Goal: Information Seeking & Learning: Learn about a topic

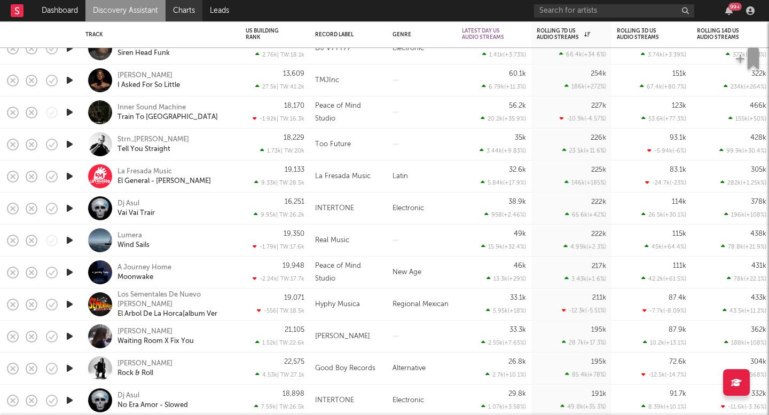
click at [180, 15] on link "Charts" at bounding box center [183, 10] width 37 height 21
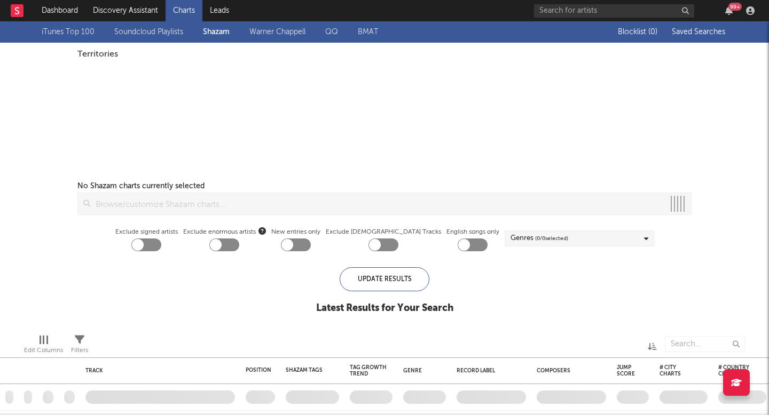
checkbox input "true"
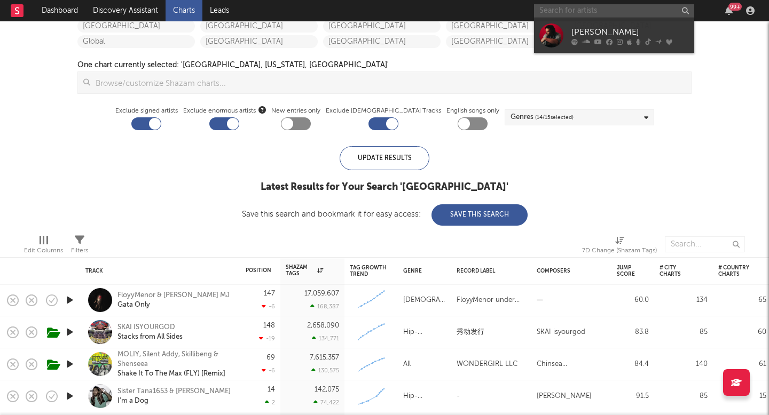
click at [595, 8] on input "text" at bounding box center [614, 10] width 160 height 13
drag, startPoint x: 625, startPoint y: 10, endPoint x: 467, endPoint y: 16, distance: 158.7
click at [467, 16] on nav "Dashboard Discovery Assistant Charts Leads brennen cle 99 +" at bounding box center [384, 10] width 769 height 21
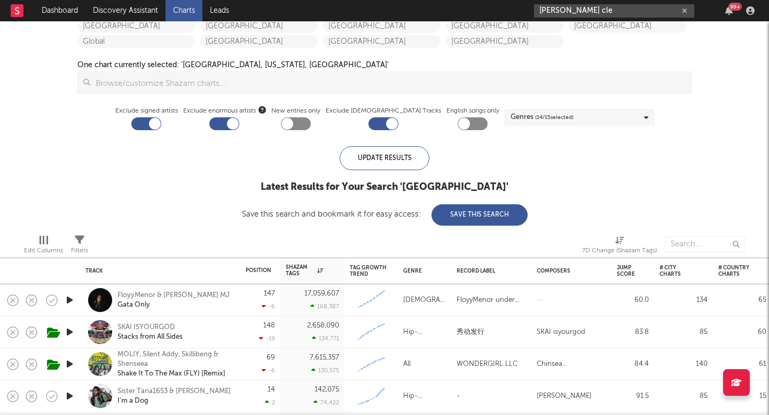
click at [614, 13] on input "brennen cle" at bounding box center [614, 10] width 160 height 13
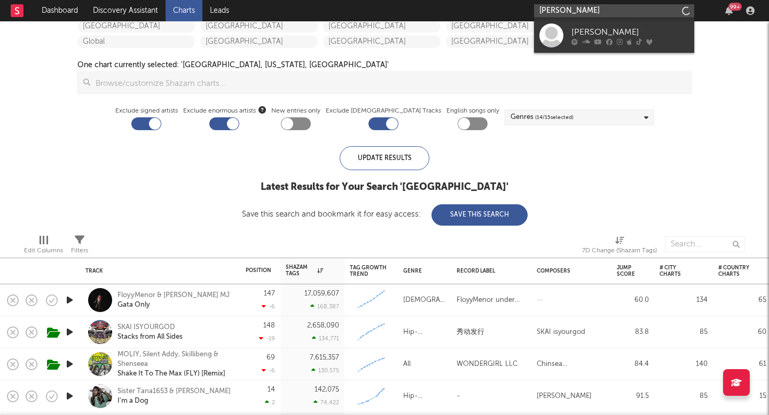
type input "brennan clements"
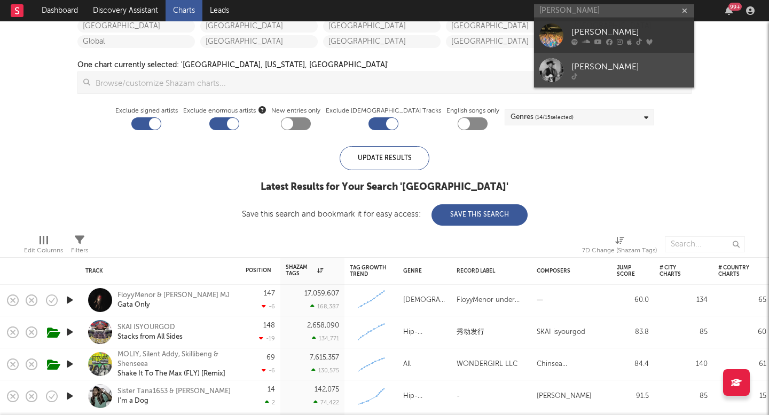
click at [627, 53] on link "brennan_clements" at bounding box center [614, 70] width 160 height 35
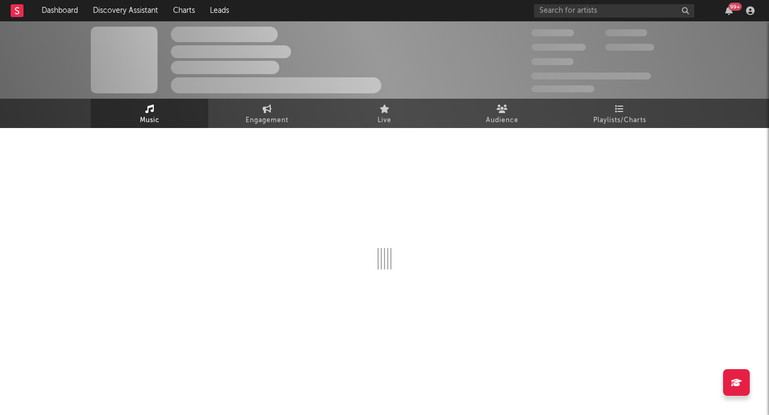
select select "1w"
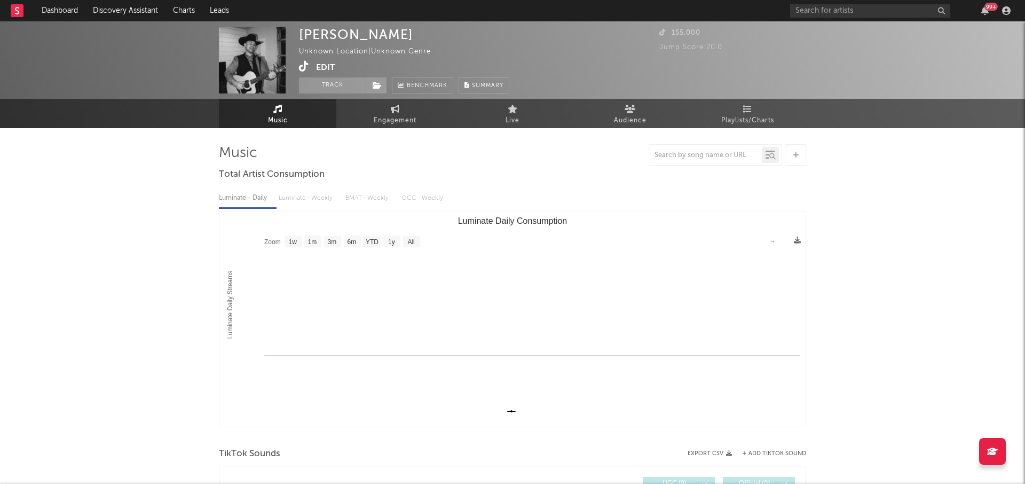
click at [306, 64] on icon at bounding box center [304, 66] width 10 height 11
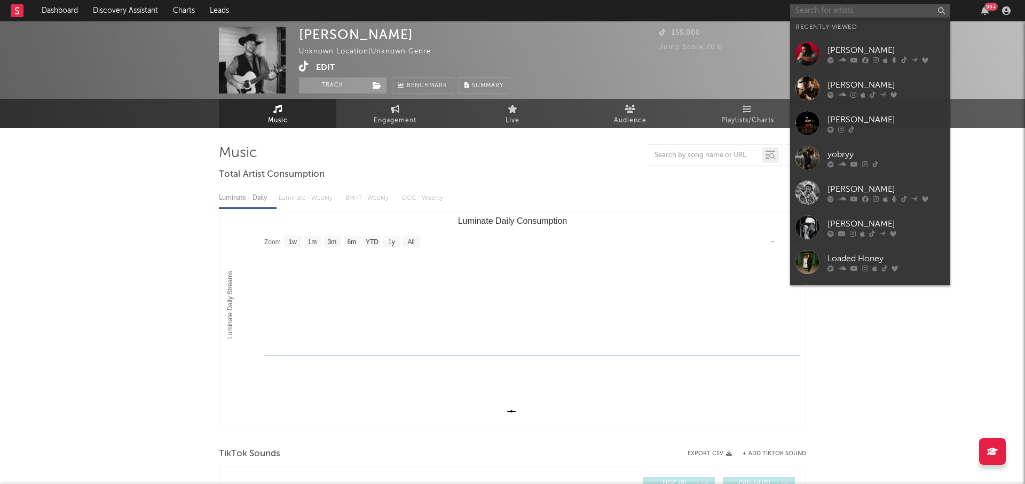
click at [768, 9] on input "text" at bounding box center [870, 10] width 160 height 13
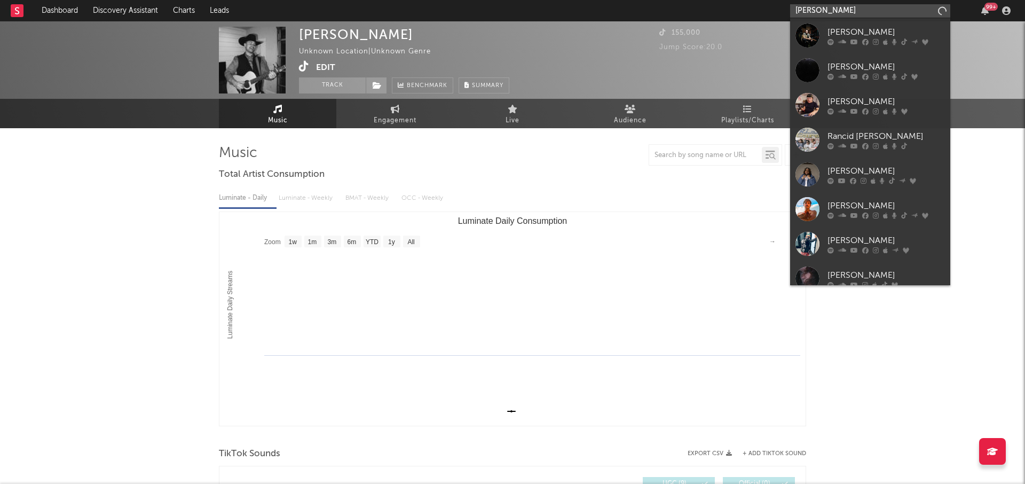
type input "eddie flint"
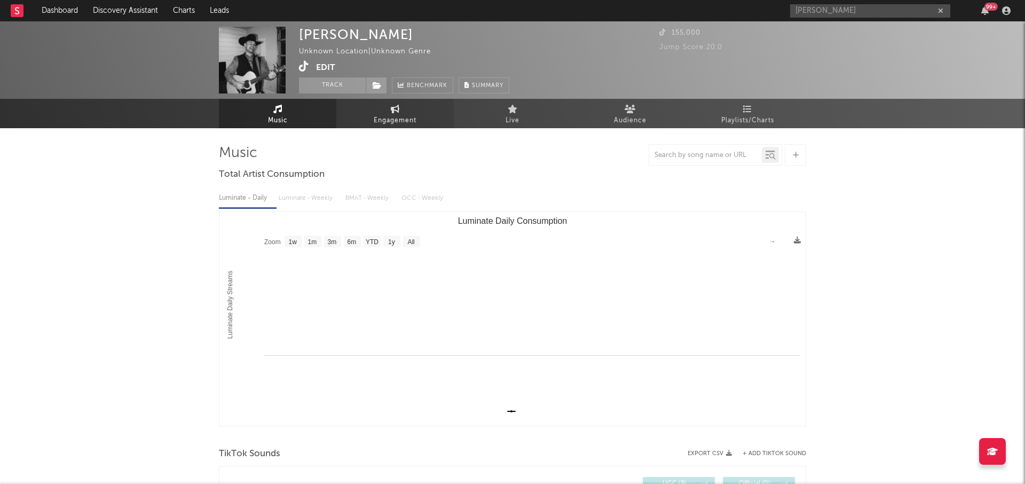
click at [387, 118] on span "Engagement" at bounding box center [395, 120] width 43 height 13
select select "1w"
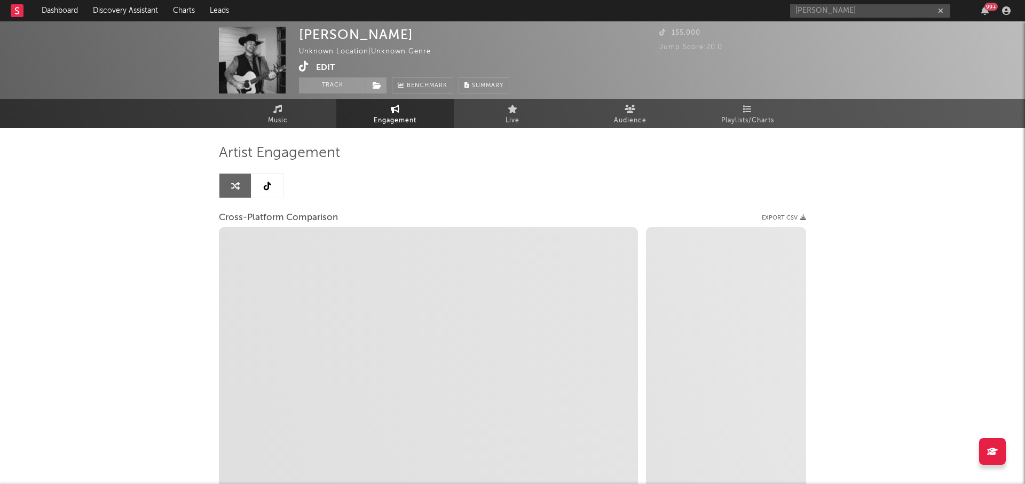
select select "1m"
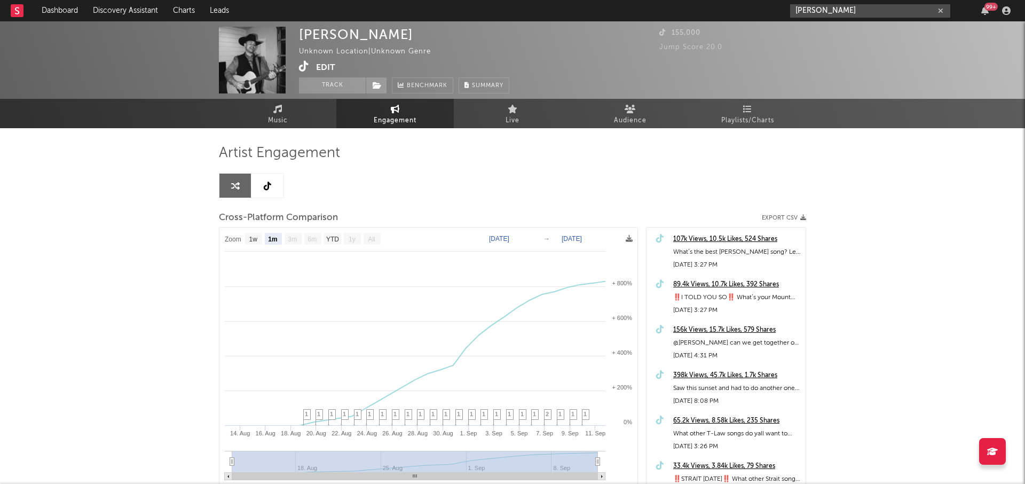
click at [768, 13] on input "eddie flint" at bounding box center [870, 10] width 160 height 13
click at [768, 43] on div "Brennan Clements Unknown Location | Unknown Genre Edit Track Benchmark Summary …" at bounding box center [512, 59] width 1025 height 77
click at [768, 12] on input "eddie flint" at bounding box center [870, 10] width 160 height 13
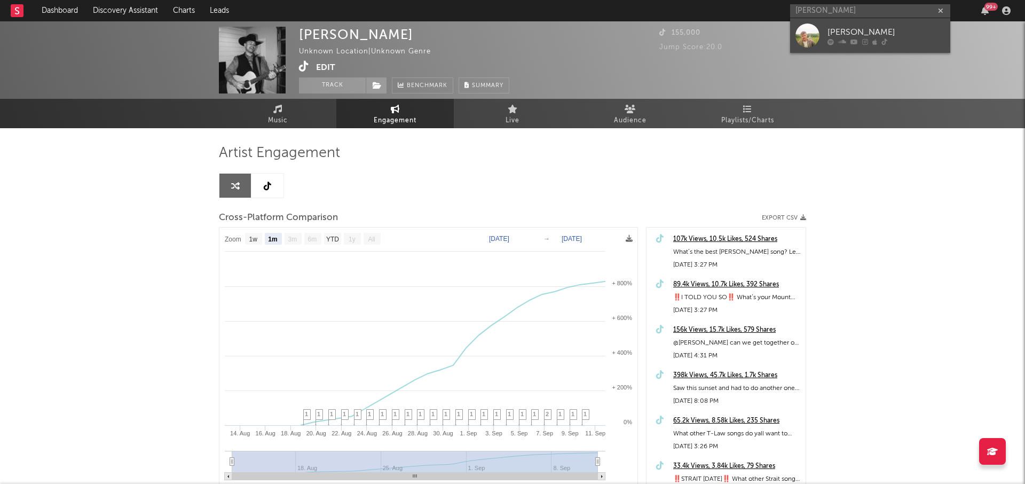
click at [768, 36] on div "Eddie Flint" at bounding box center [885, 32] width 117 height 13
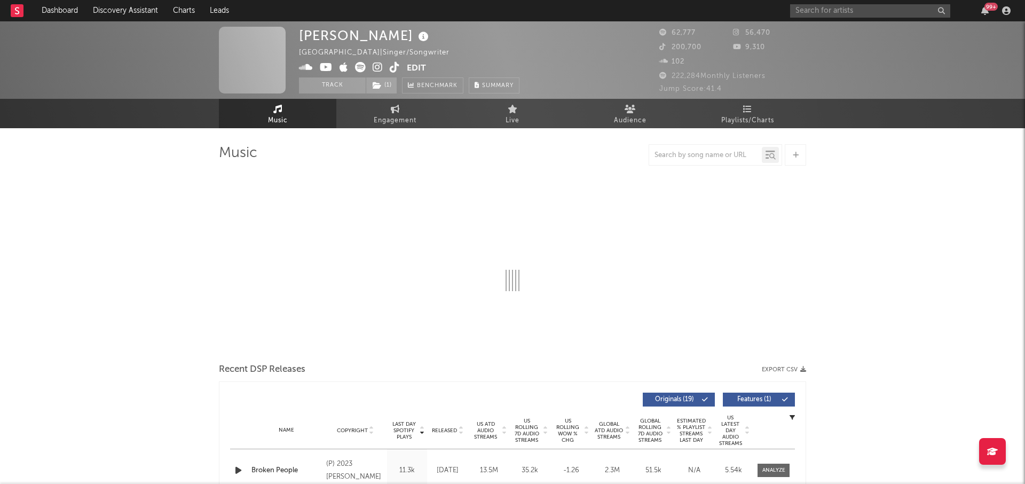
select select "6m"
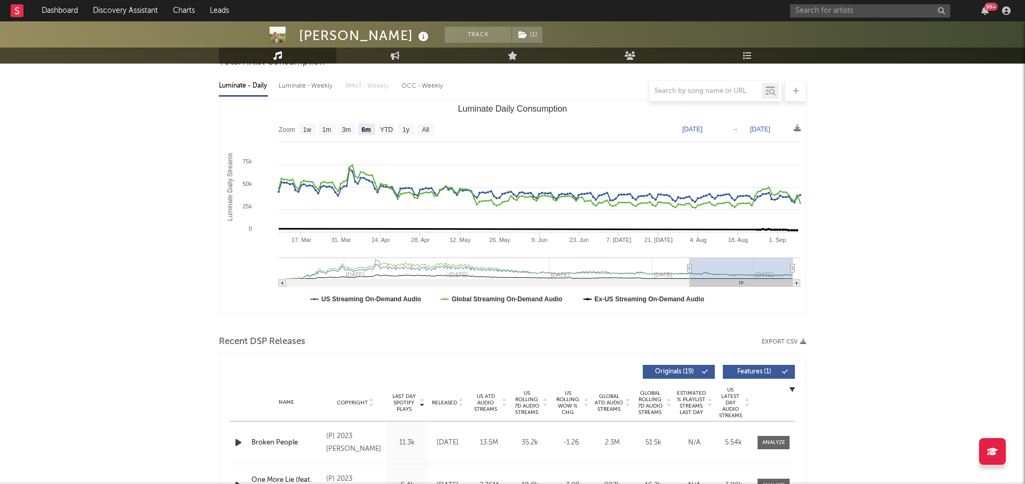
scroll to position [183, 0]
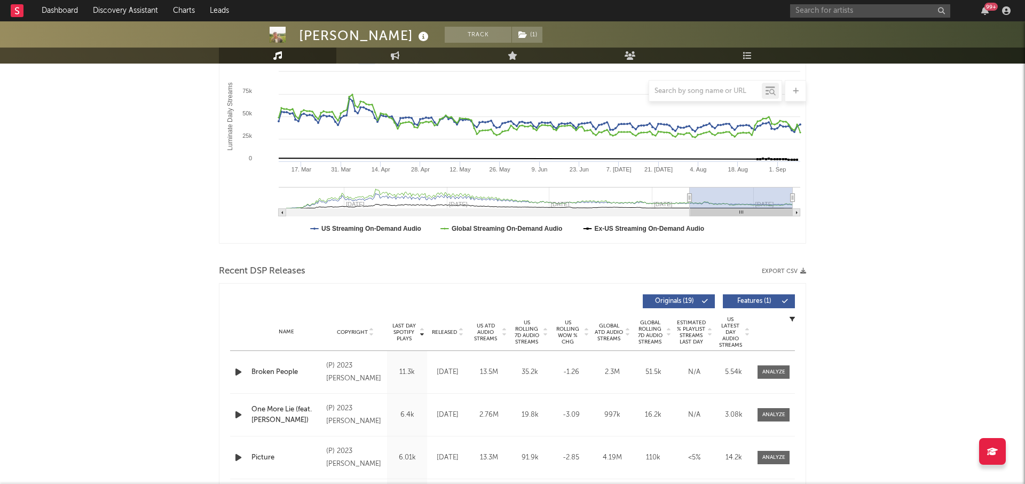
click at [529, 340] on span "US Rolling 7D Audio Streams" at bounding box center [526, 332] width 29 height 26
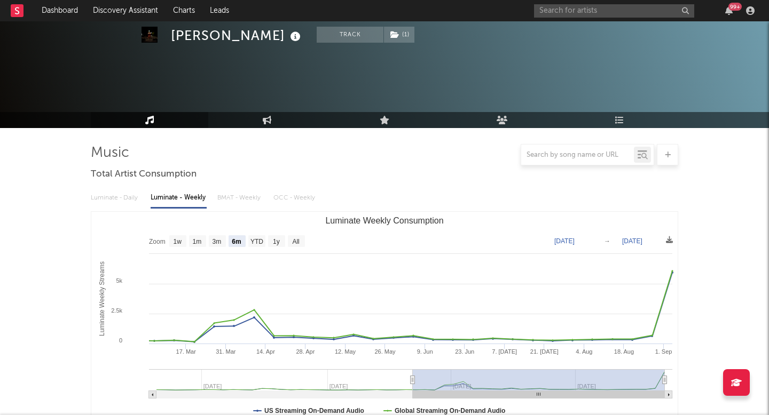
select select "6m"
select select "1w"
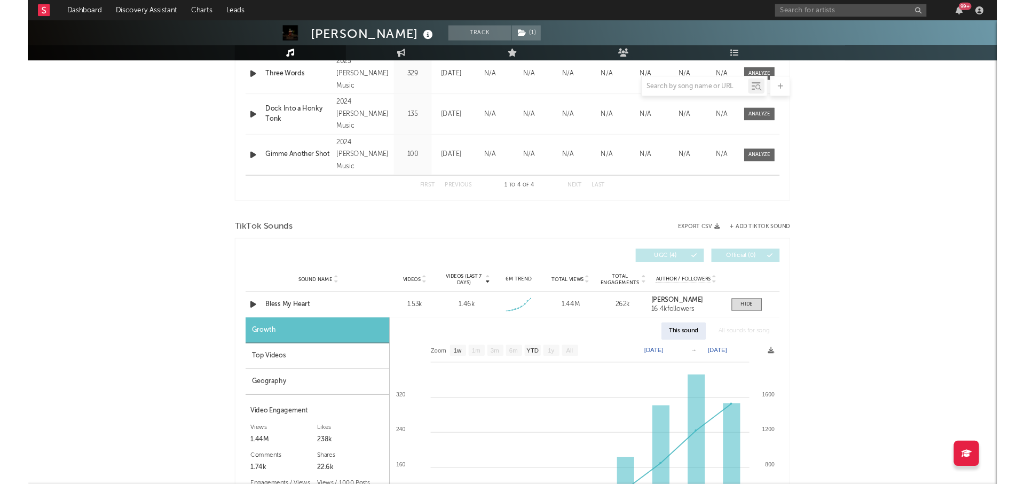
scroll to position [512, 0]
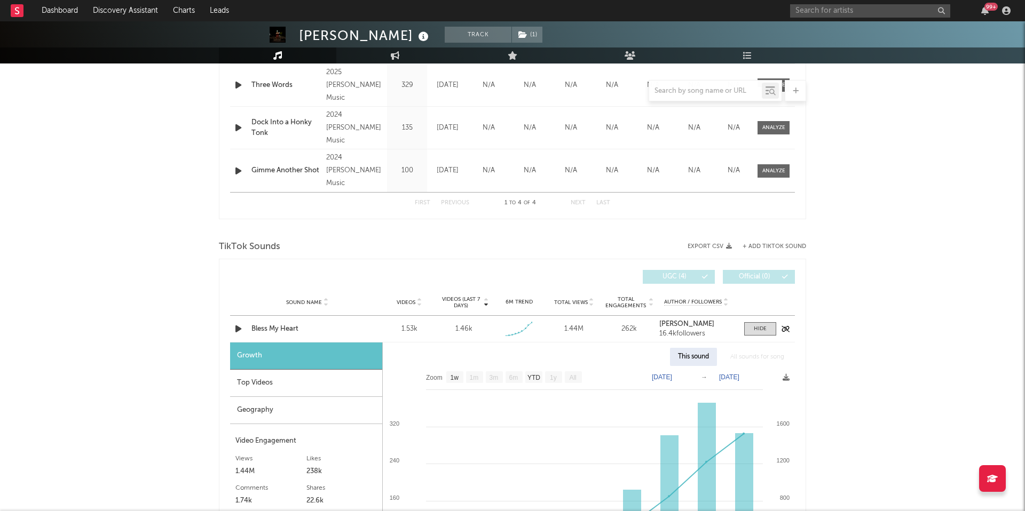
click at [238, 331] on icon "button" at bounding box center [238, 328] width 11 height 13
click at [238, 331] on icon "button" at bounding box center [238, 328] width 10 height 13
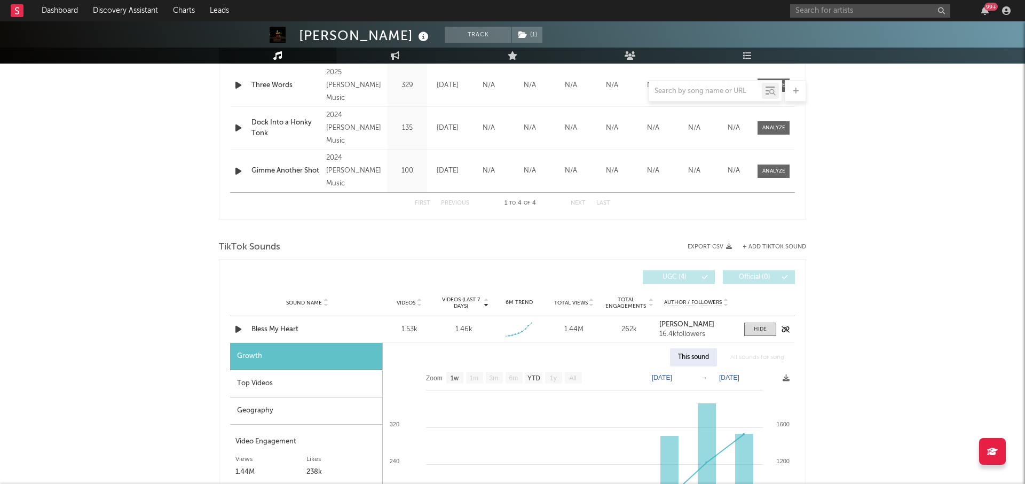
click at [237, 329] on icon "button" at bounding box center [238, 328] width 11 height 13
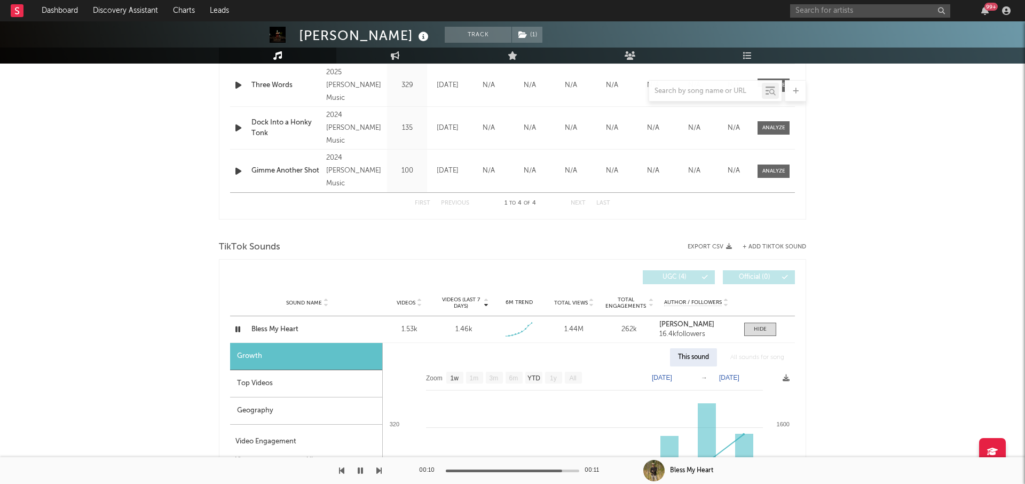
click at [446, 415] on div at bounding box center [495, 470] width 133 height 3
click at [239, 330] on icon "button" at bounding box center [238, 328] width 10 height 13
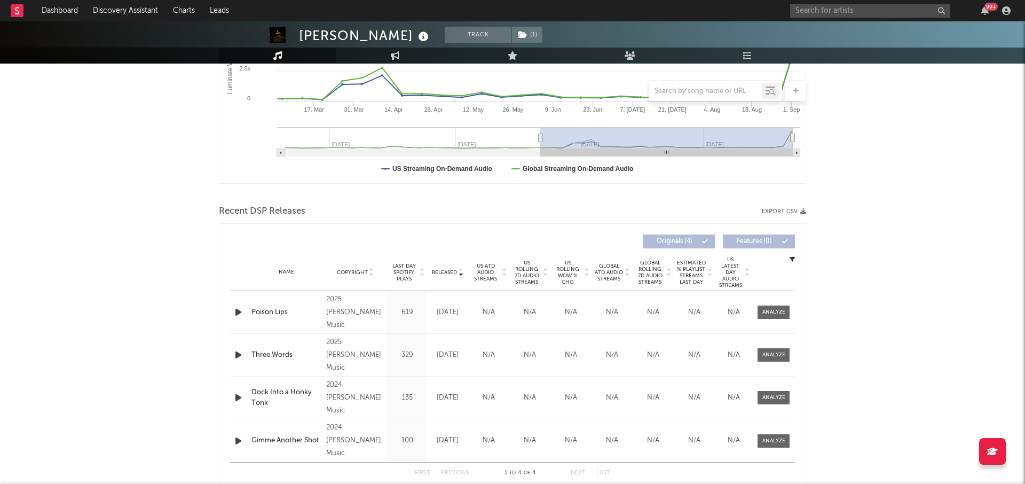
scroll to position [0, 0]
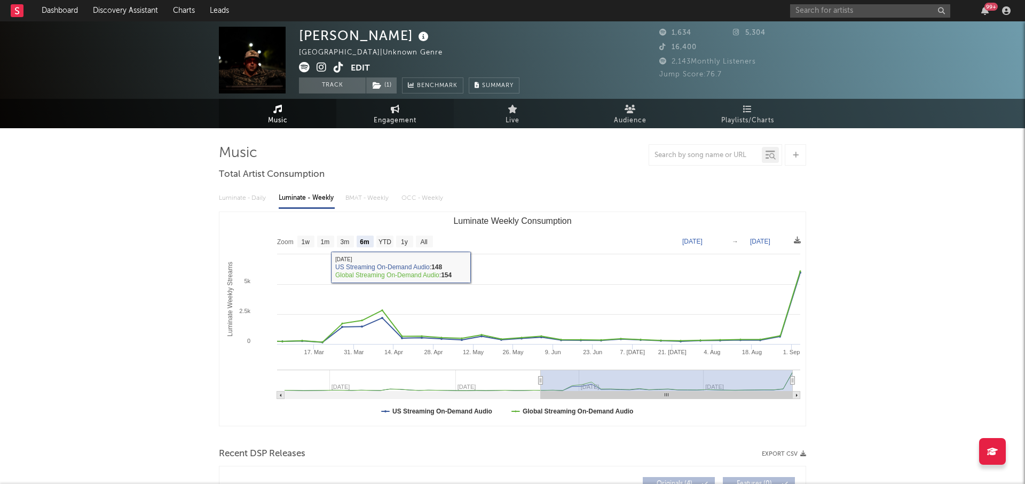
click at [392, 120] on span "Engagement" at bounding box center [395, 120] width 43 height 13
select select "1w"
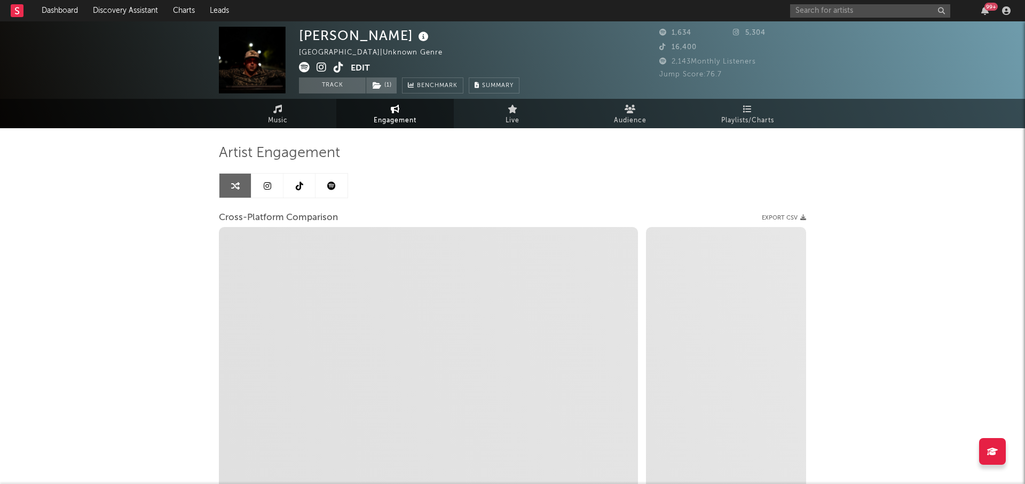
select select "1m"
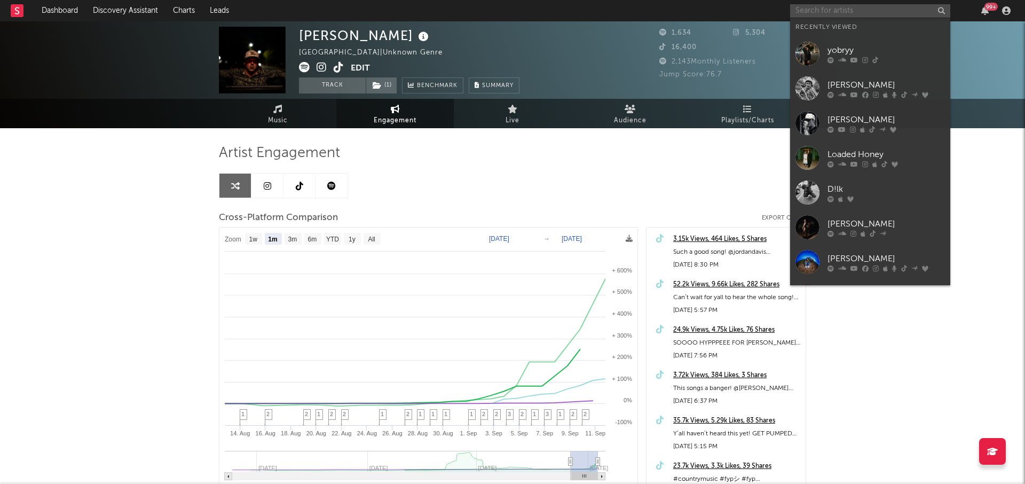
click at [768, 17] on input "text" at bounding box center [870, 10] width 160 height 13
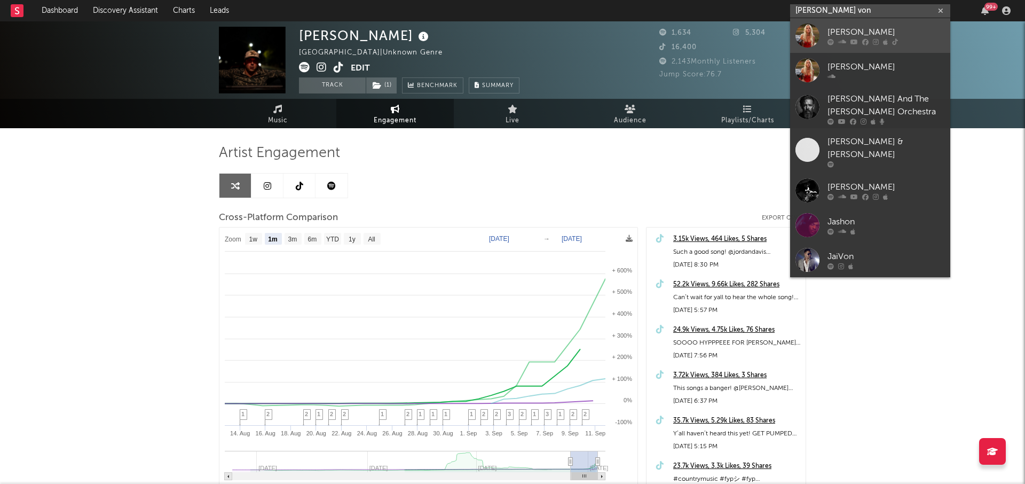
type input "jas von"
click at [768, 34] on link "[PERSON_NAME]" at bounding box center [870, 35] width 160 height 35
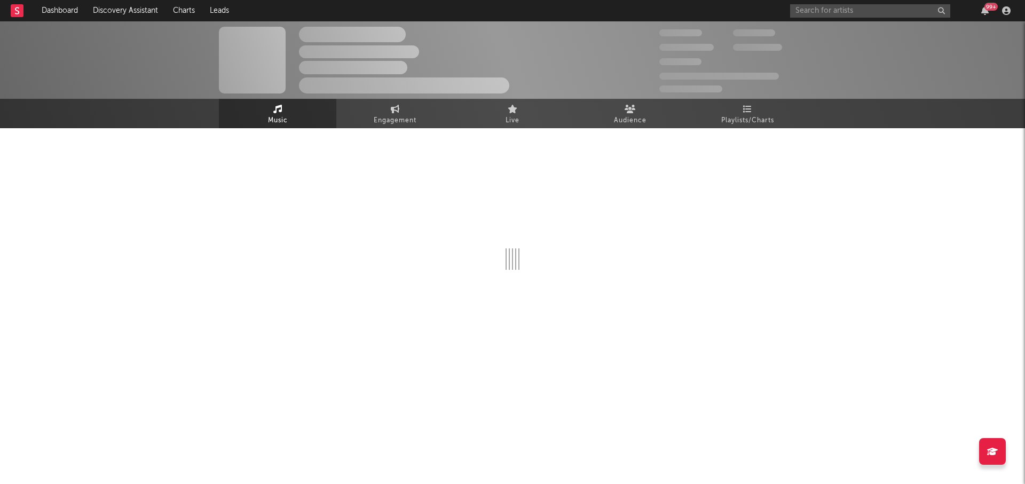
select select "6m"
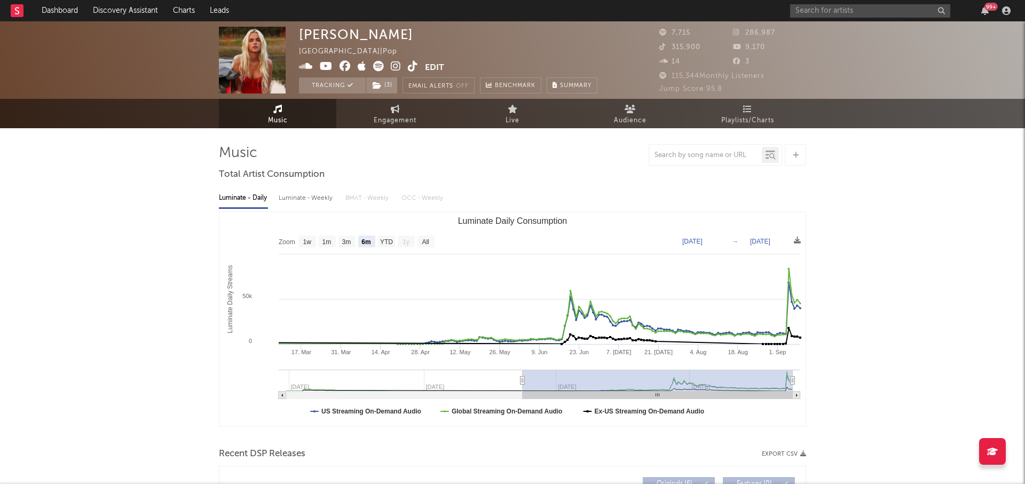
click at [410, 68] on icon at bounding box center [413, 66] width 10 height 11
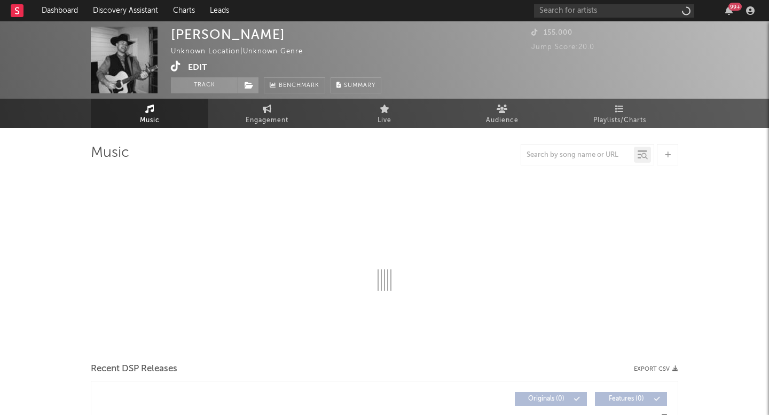
select select "1w"
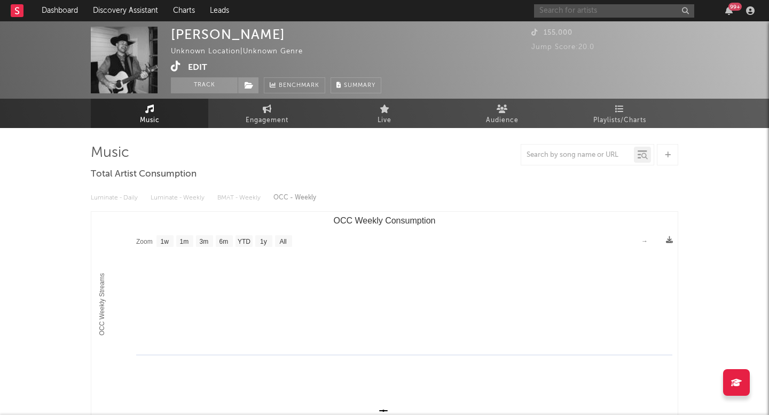
click at [603, 6] on input "text" at bounding box center [614, 10] width 160 height 13
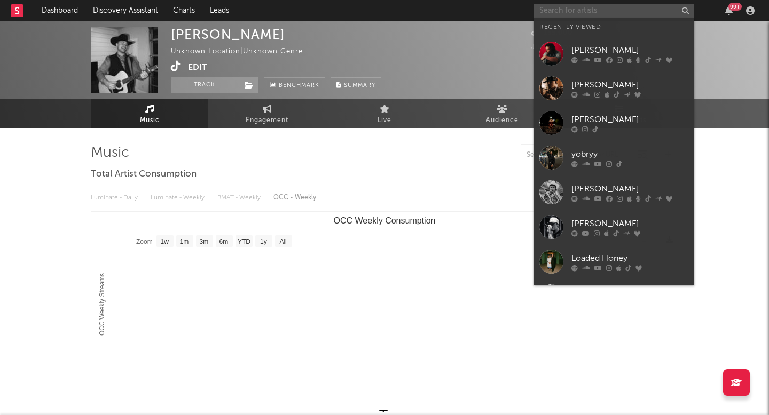
type input "e"
type input "w"
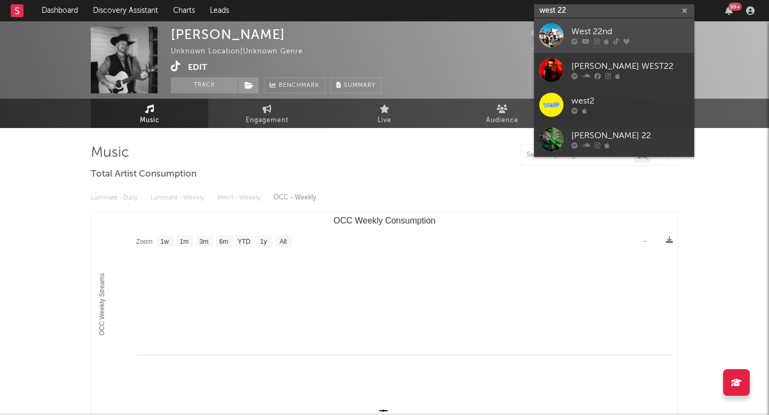
type input "west 22"
click at [629, 38] on div at bounding box center [629, 41] width 117 height 6
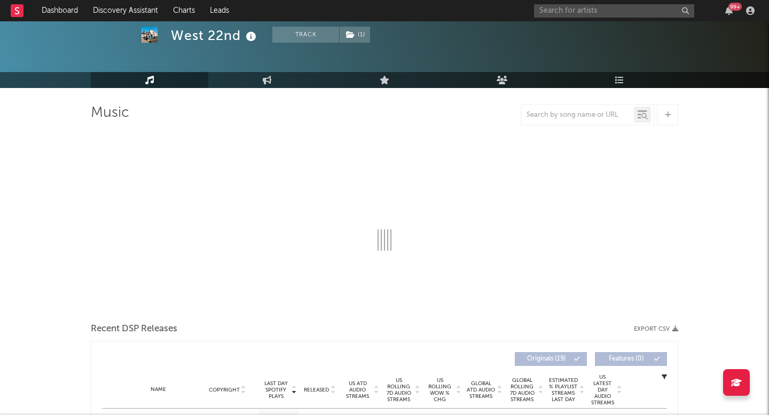
select select "6m"
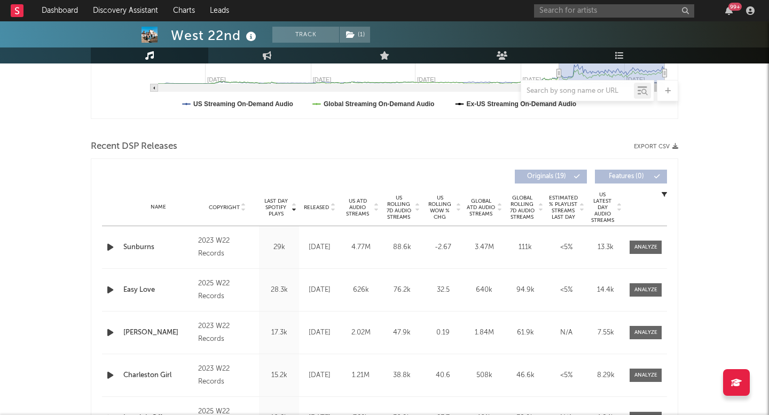
scroll to position [314, 0]
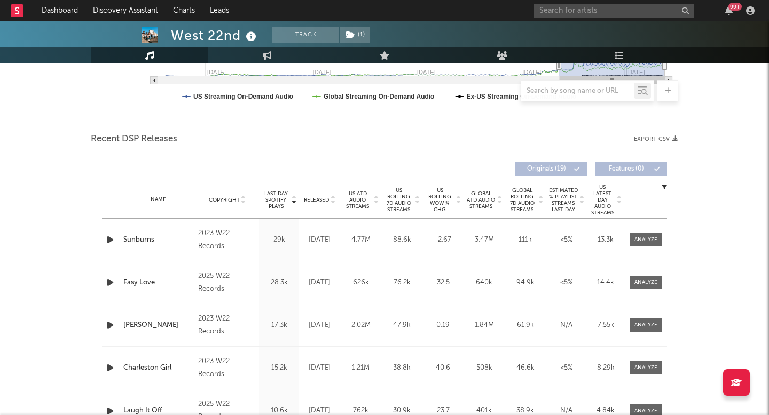
click at [436, 195] on span "US Rolling WoW % Chg" at bounding box center [439, 200] width 29 height 26
click at [664, 261] on div "Name Sleeping Alone Copyright 2024 W22 Records Label W22 Records Album Names Sl…" at bounding box center [384, 240] width 565 height 43
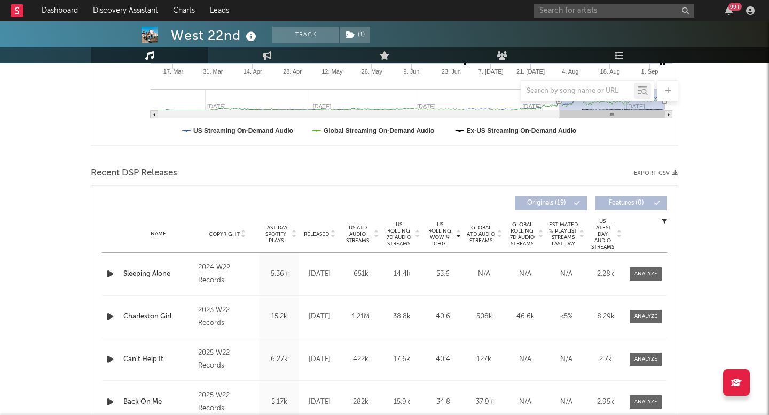
scroll to position [53, 0]
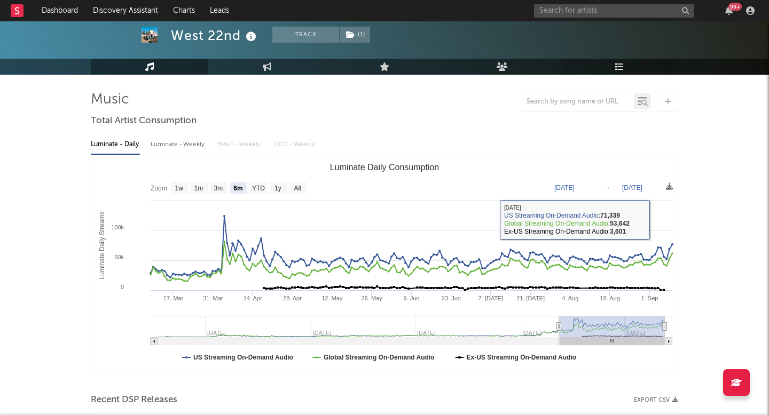
click at [615, 67] on icon at bounding box center [619, 66] width 9 height 9
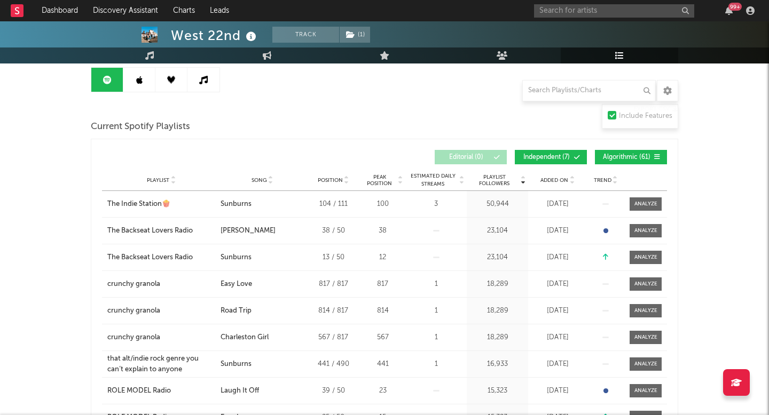
scroll to position [106, 0]
click at [539, 157] on span "Independent ( 7 )" at bounding box center [546, 157] width 49 height 6
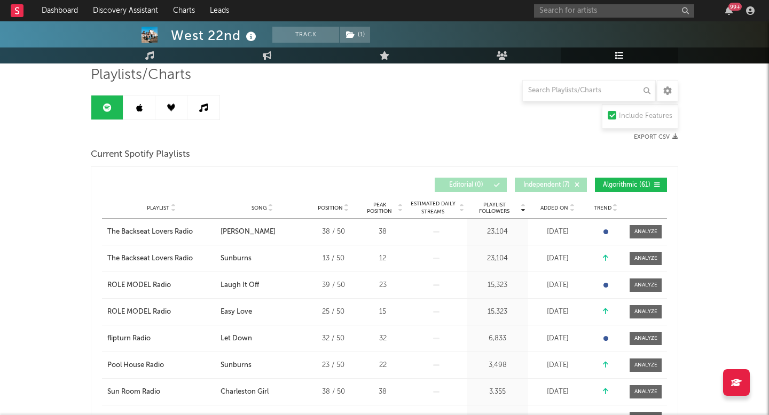
scroll to position [9, 0]
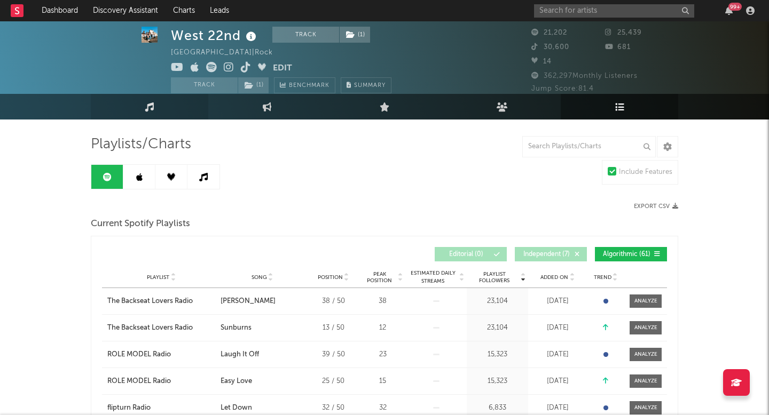
click at [154, 101] on link "Music" at bounding box center [149, 107] width 117 height 26
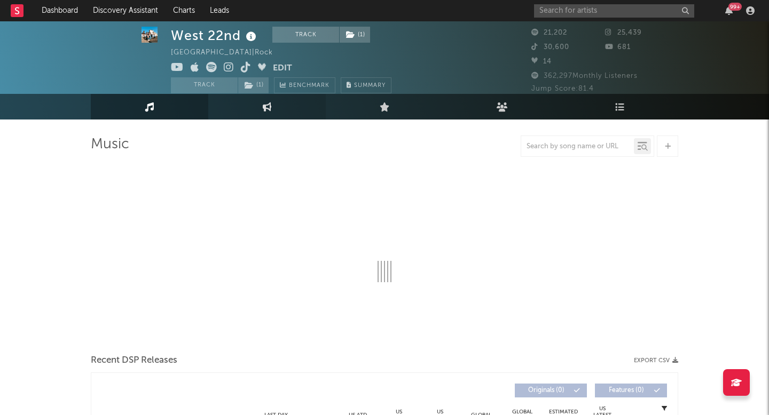
select select "6m"
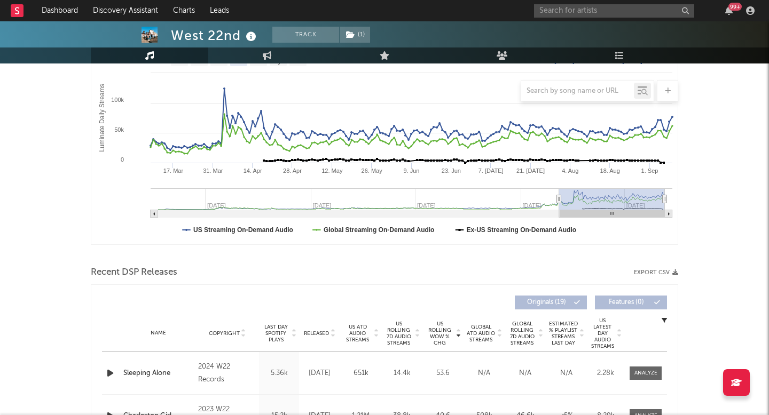
scroll to position [288, 0]
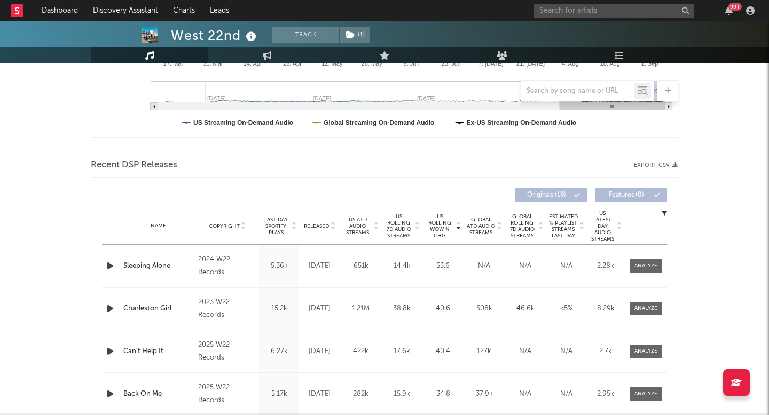
click at [405, 228] on span "US Rolling 7D Audio Streams" at bounding box center [398, 227] width 29 height 26
click at [646, 315] on span at bounding box center [645, 308] width 32 height 13
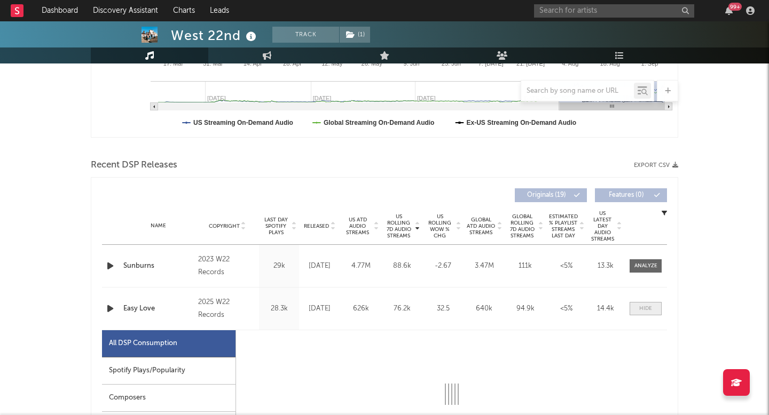
select select "1w"
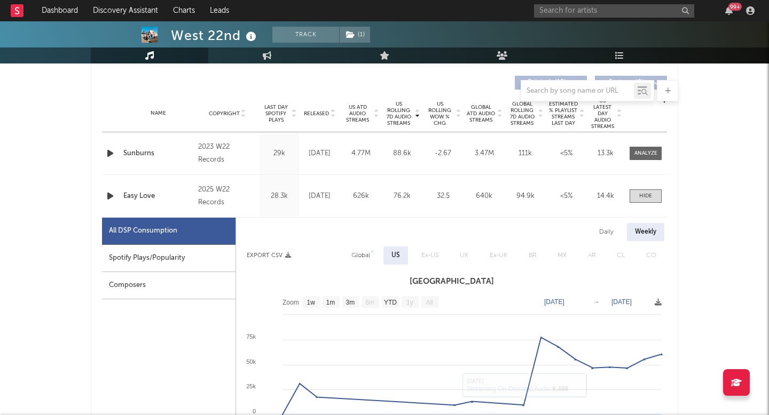
scroll to position [498, 0]
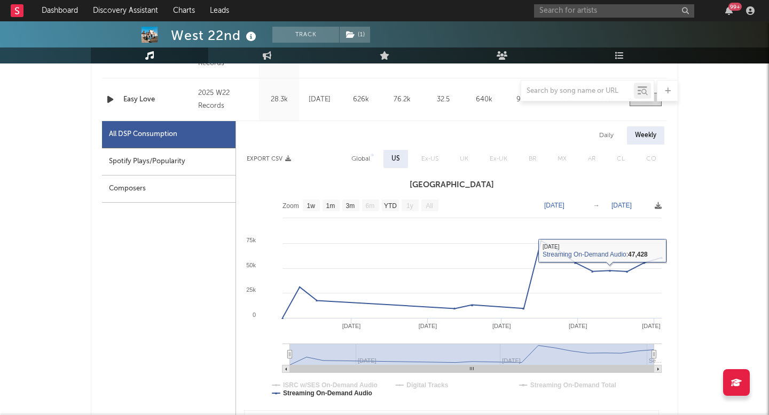
click at [355, 165] on div "Global" at bounding box center [360, 159] width 35 height 18
select select "1w"
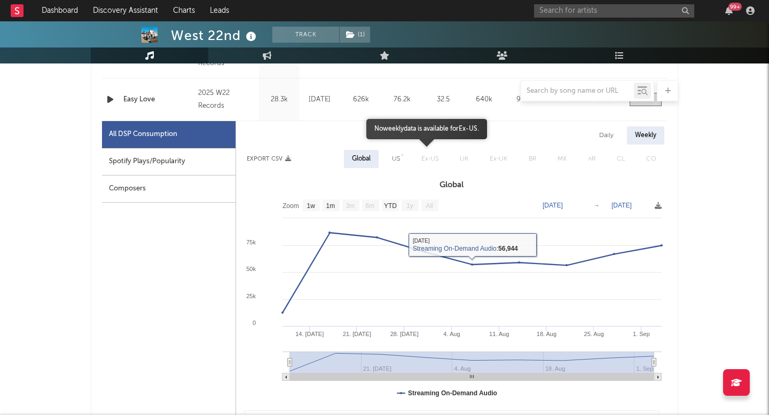
click at [394, 160] on div "US" at bounding box center [396, 159] width 8 height 13
select select "1w"
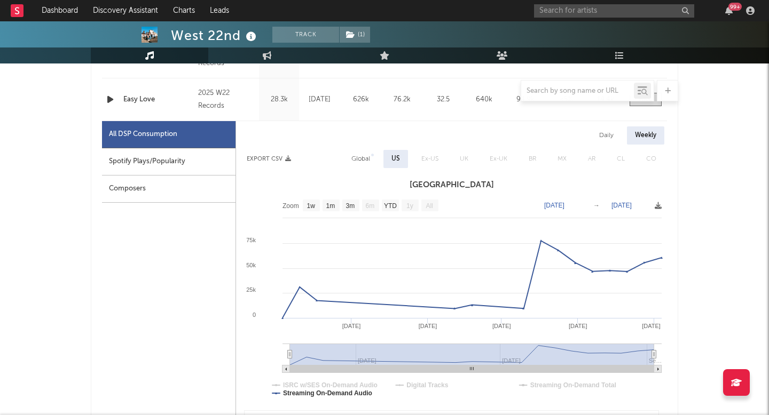
click at [612, 133] on div "Daily" at bounding box center [606, 136] width 30 height 18
select select "1w"
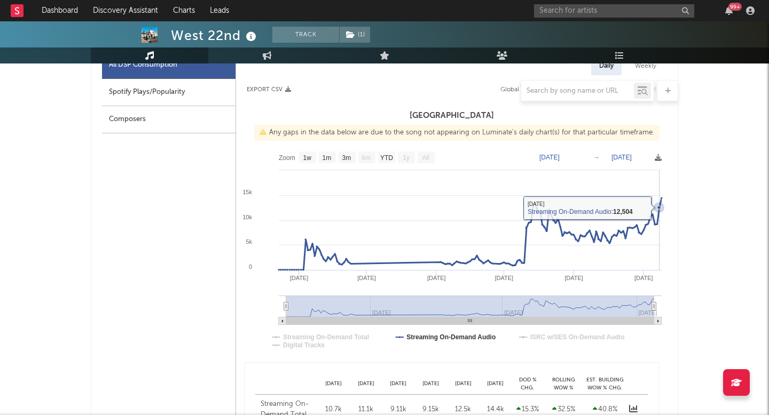
scroll to position [321, 0]
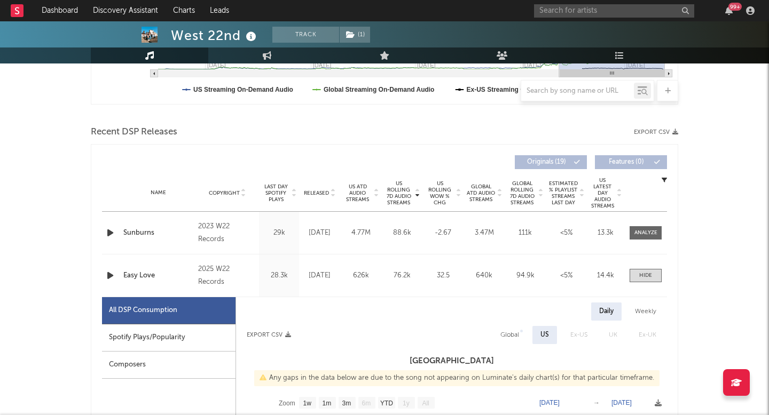
click at [651, 220] on div "Name Sunburns Copyright 2023 W22 Records Label W22 Records Album Names All The …" at bounding box center [384, 233] width 565 height 42
click at [651, 236] on div at bounding box center [645, 233] width 23 height 8
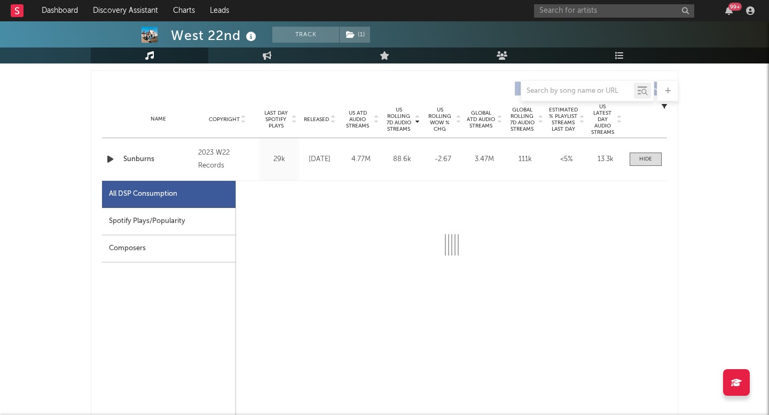
select select "6m"
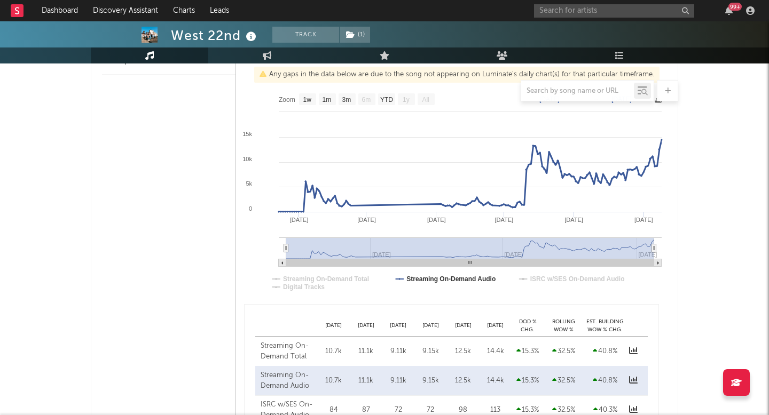
scroll to position [1344, 0]
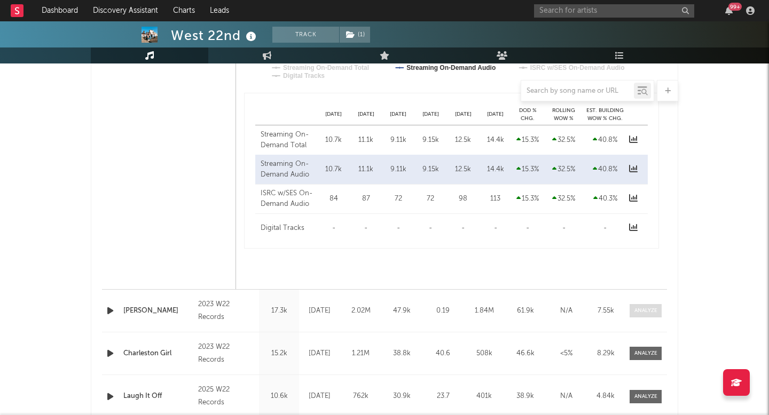
click at [650, 312] on div at bounding box center [645, 311] width 23 height 8
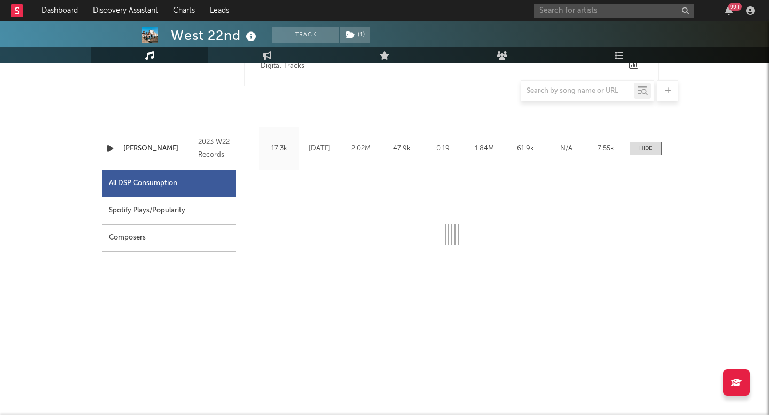
select select "6m"
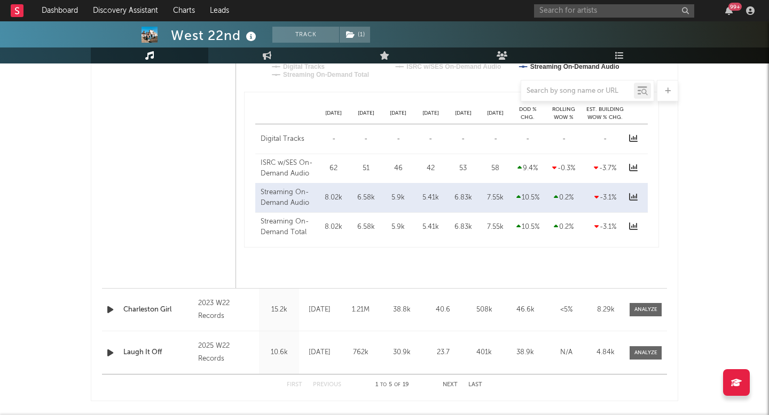
scroll to position [1910, 0]
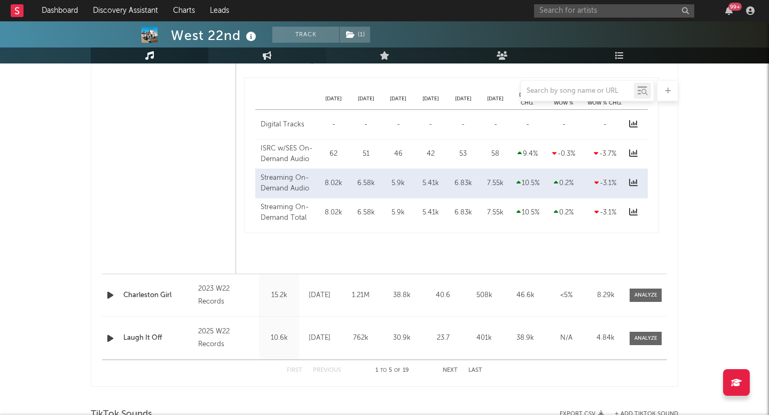
click at [251, 53] on link "Engagement" at bounding box center [266, 56] width 117 height 16
select select "1w"
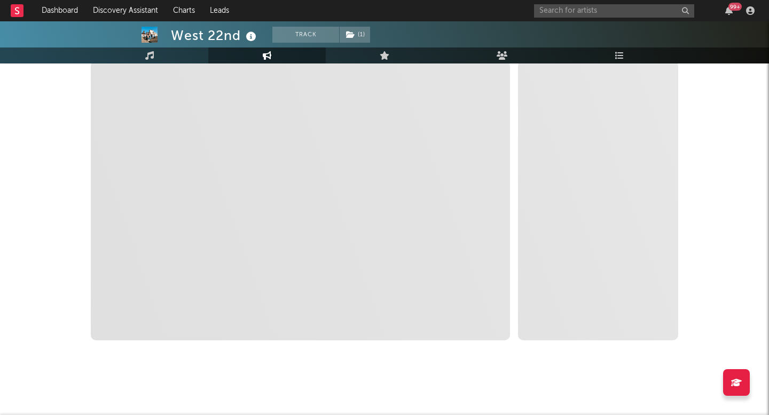
scroll to position [167, 0]
select select "1m"
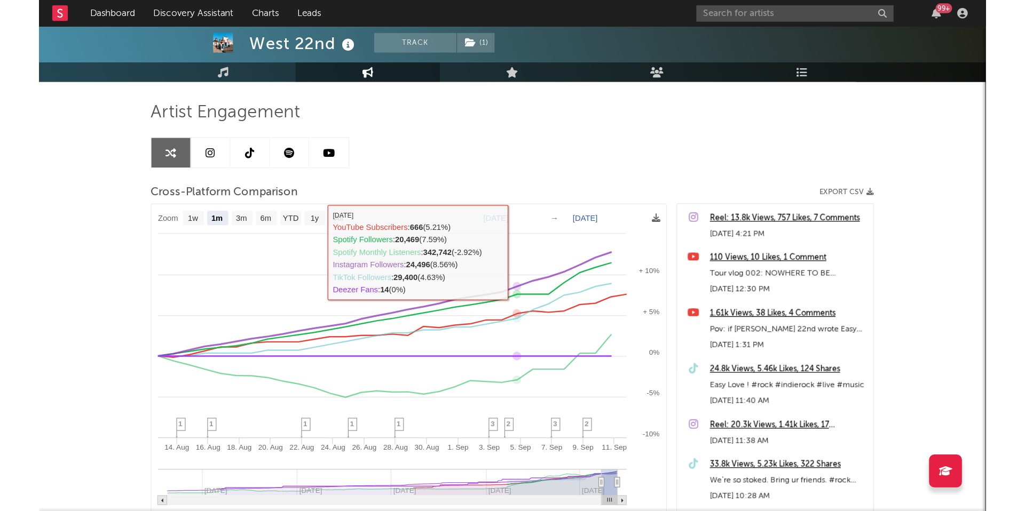
scroll to position [0, 0]
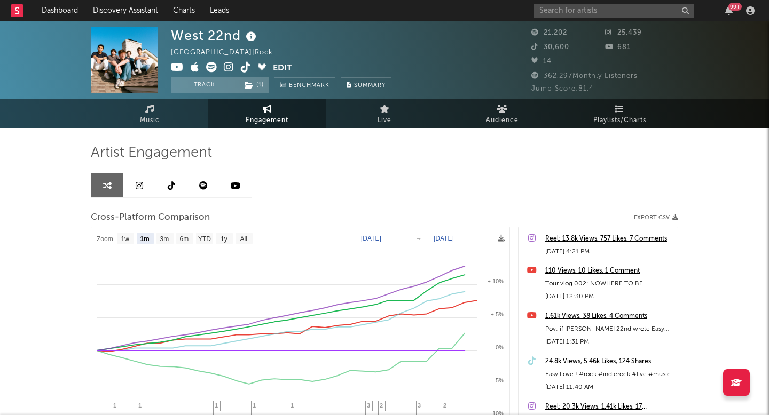
click at [144, 186] on link at bounding box center [139, 185] width 32 height 24
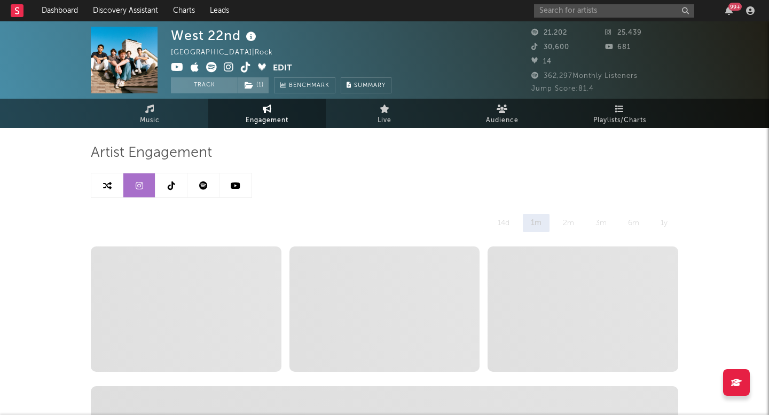
select select "6m"
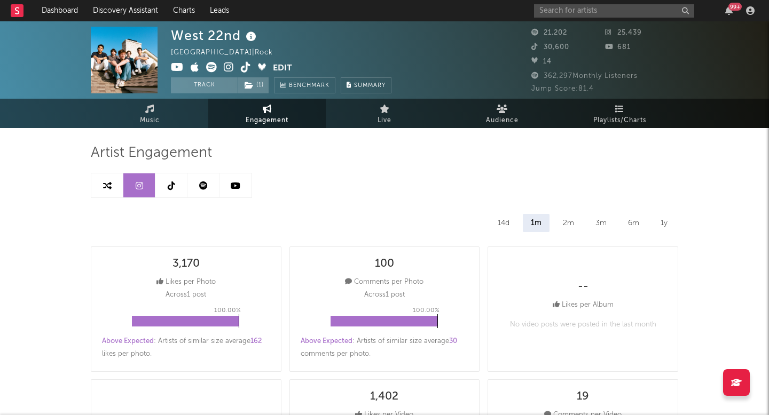
select select "1m"
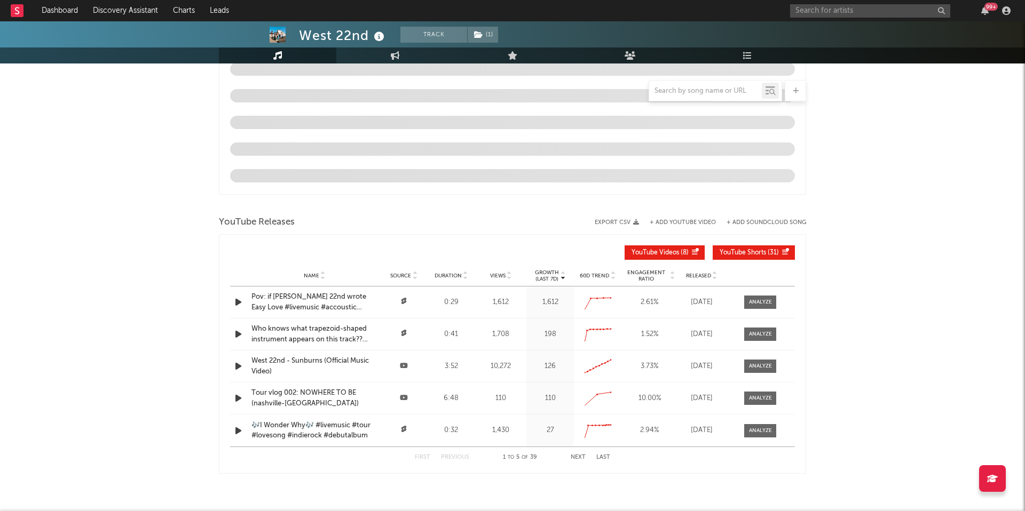
select select "6m"
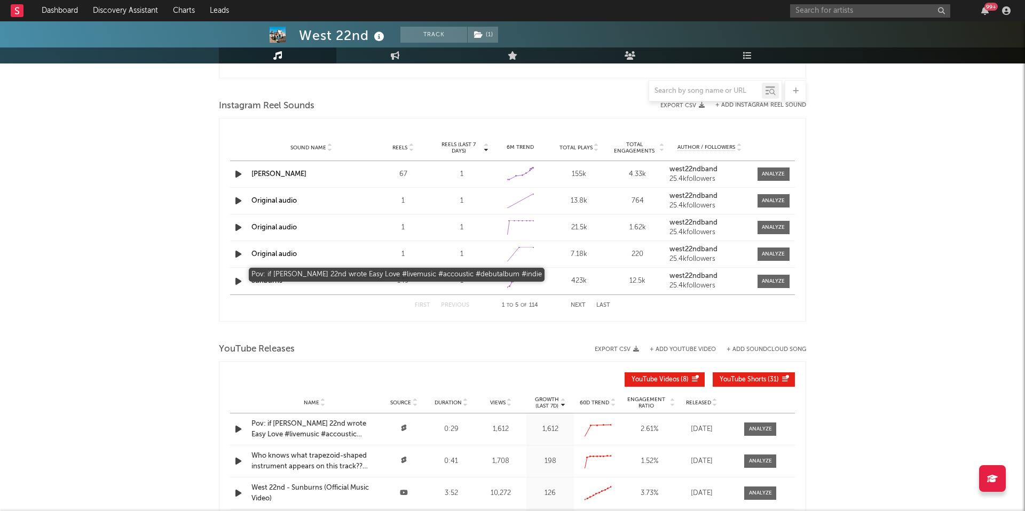
scroll to position [1101, 0]
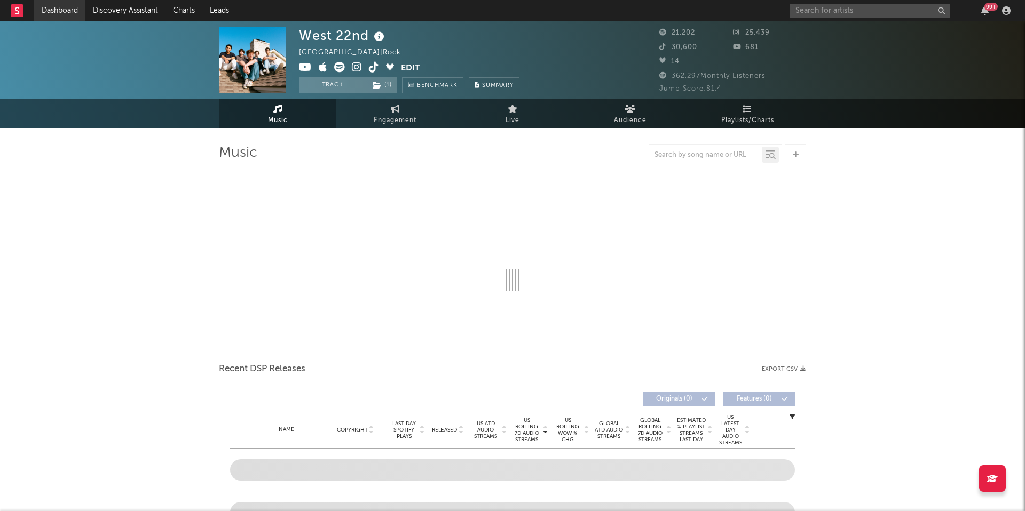
select select "6m"
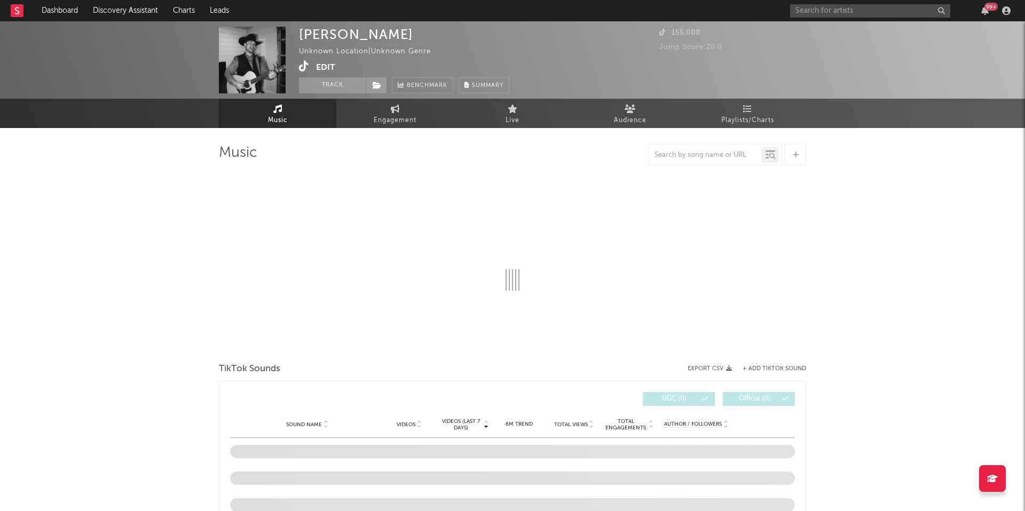
select select "1w"
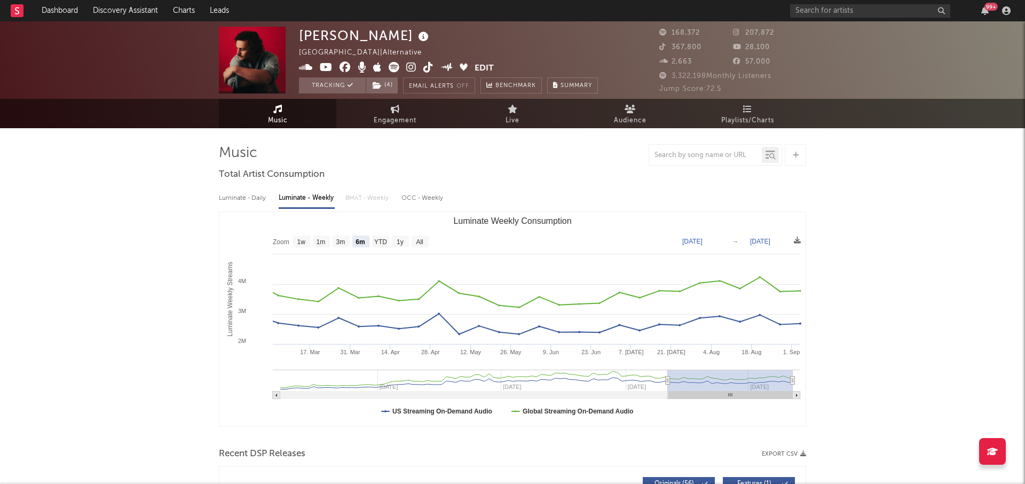
select select "6m"
click at [400, 108] on link "Engagement" at bounding box center [394, 113] width 117 height 29
select select "1w"
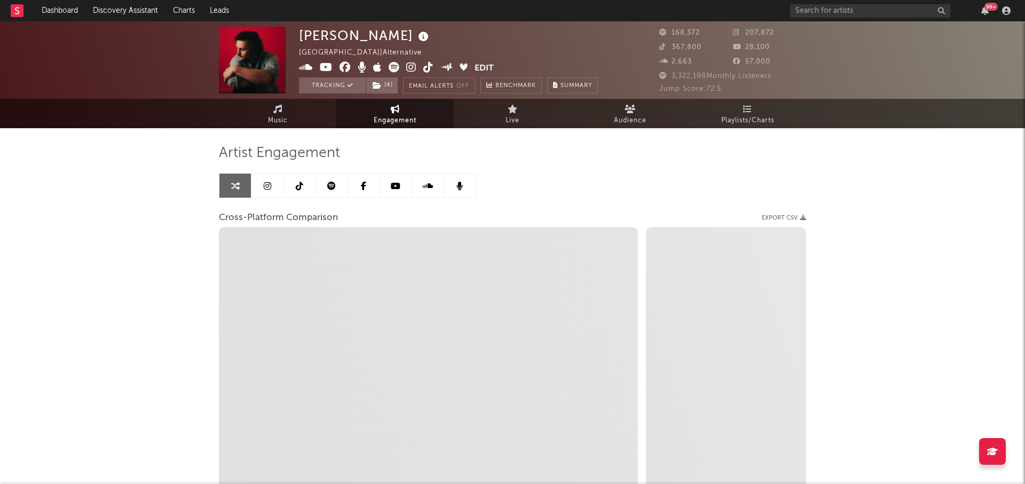
select select "1m"
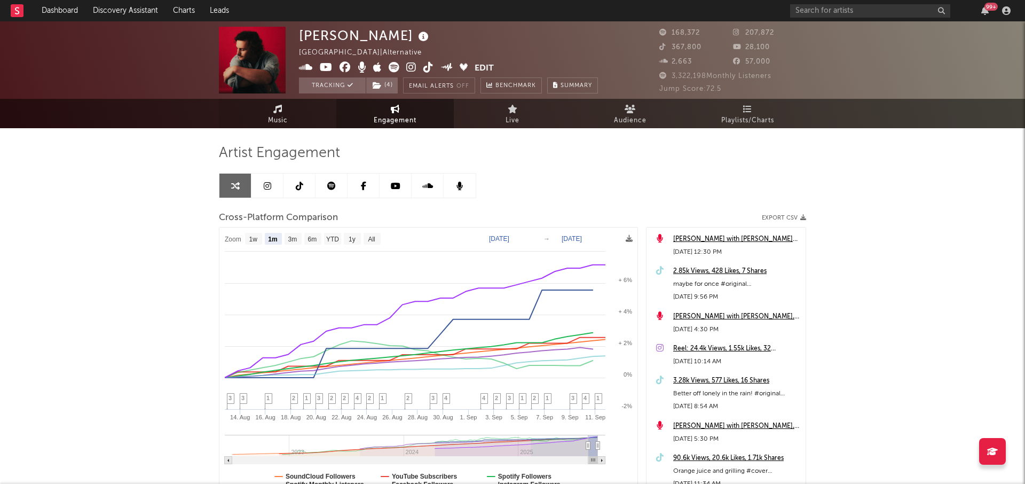
click at [302, 117] on link "Music" at bounding box center [277, 113] width 117 height 29
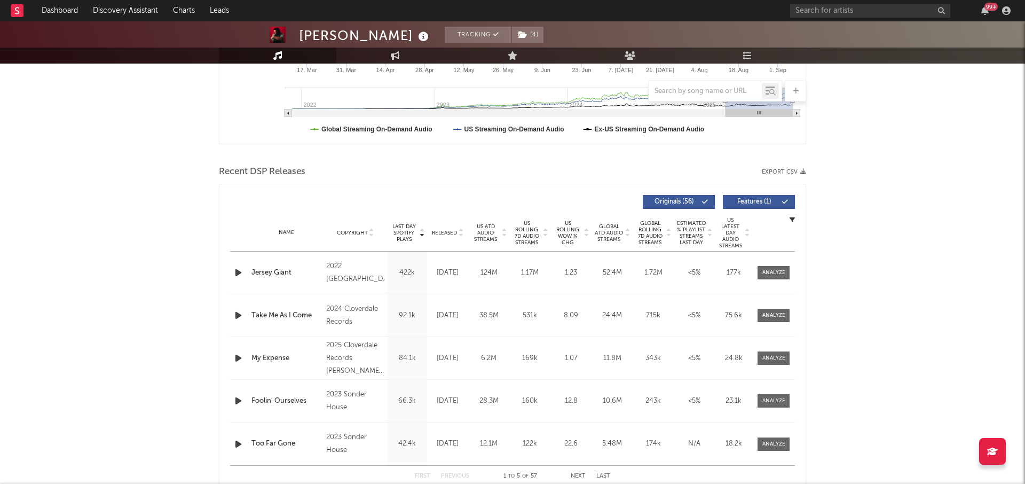
scroll to position [289, 0]
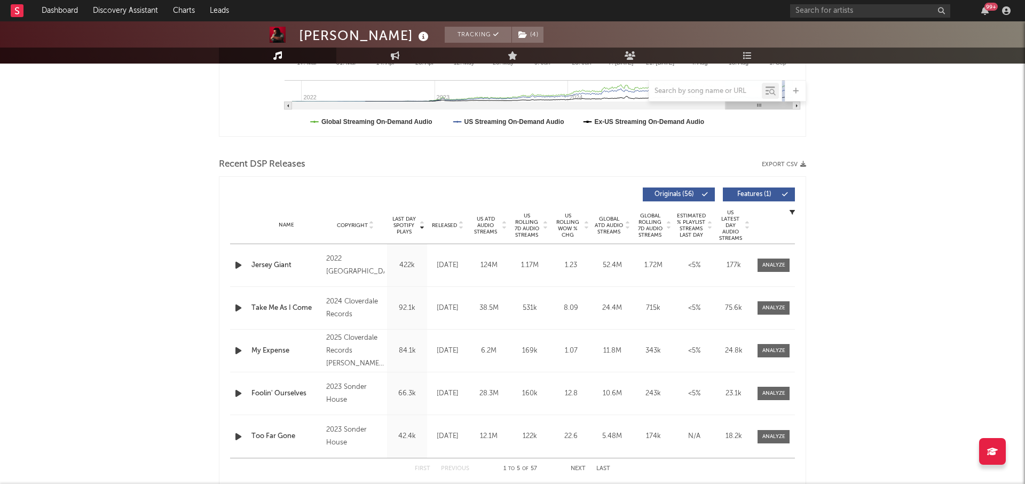
click at [482, 233] on span "US ATD Audio Streams" at bounding box center [485, 225] width 29 height 19
click at [516, 224] on span "US Rolling 7D Audio Streams" at bounding box center [526, 225] width 29 height 26
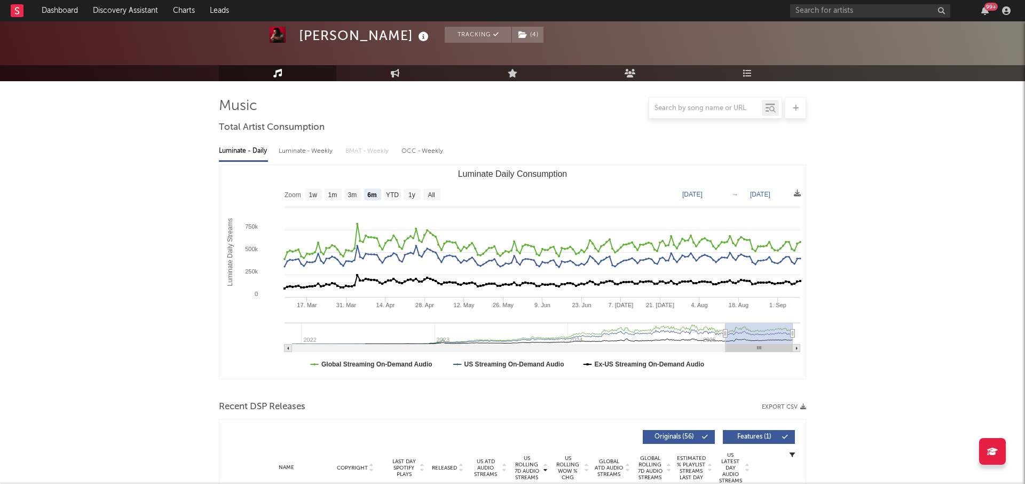
scroll to position [0, 0]
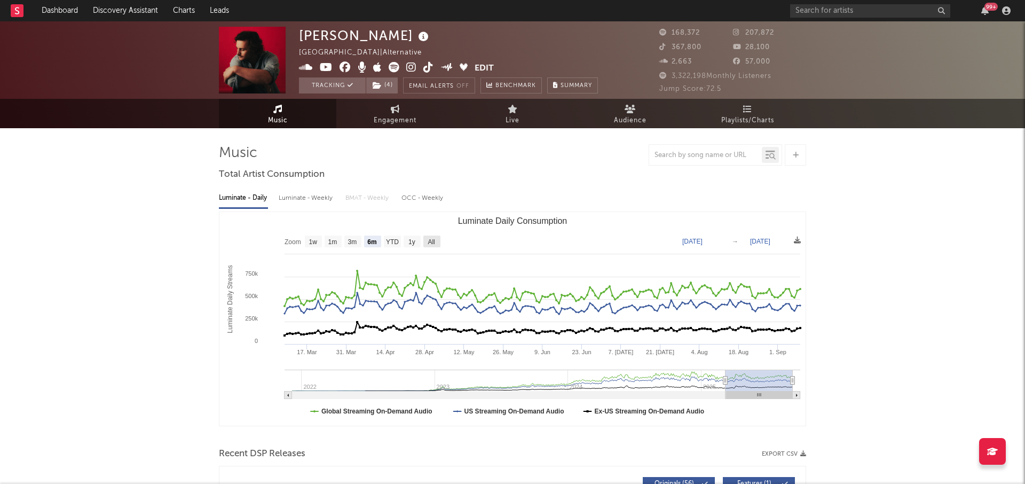
click at [434, 241] on text "All" at bounding box center [431, 241] width 7 height 7
select select "All"
type input "2021-12-05"
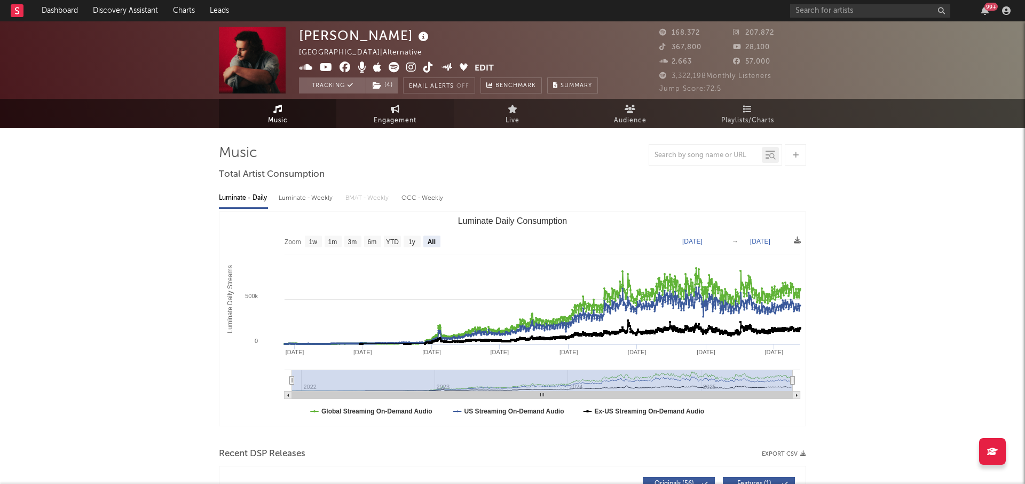
click at [392, 116] on span "Engagement" at bounding box center [395, 120] width 43 height 13
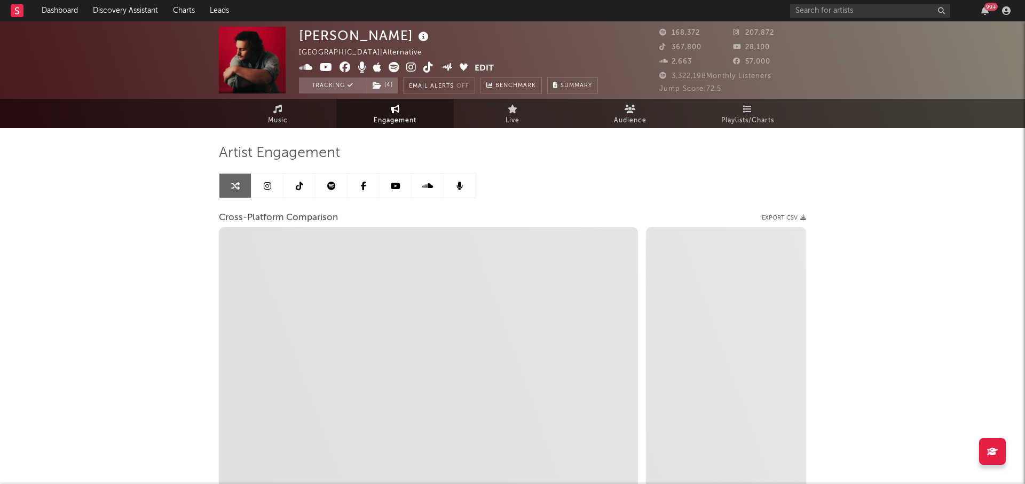
select select "1w"
click at [279, 119] on span "Music" at bounding box center [278, 120] width 20 height 13
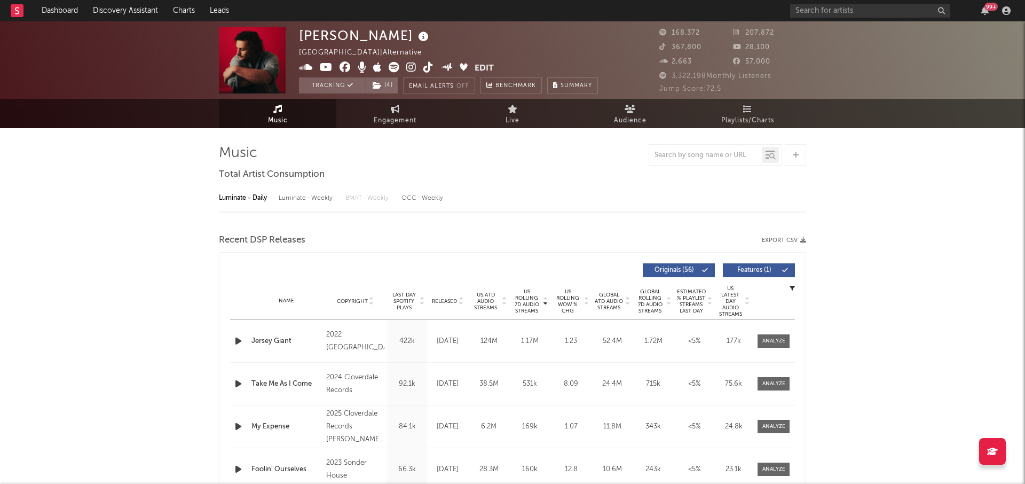
select select "6m"
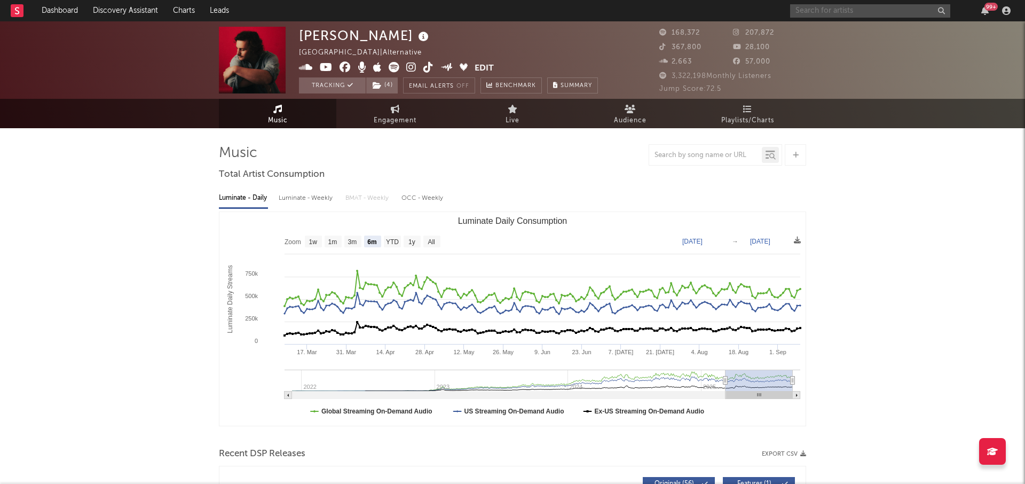
click at [802, 11] on input "text" at bounding box center [870, 10] width 160 height 13
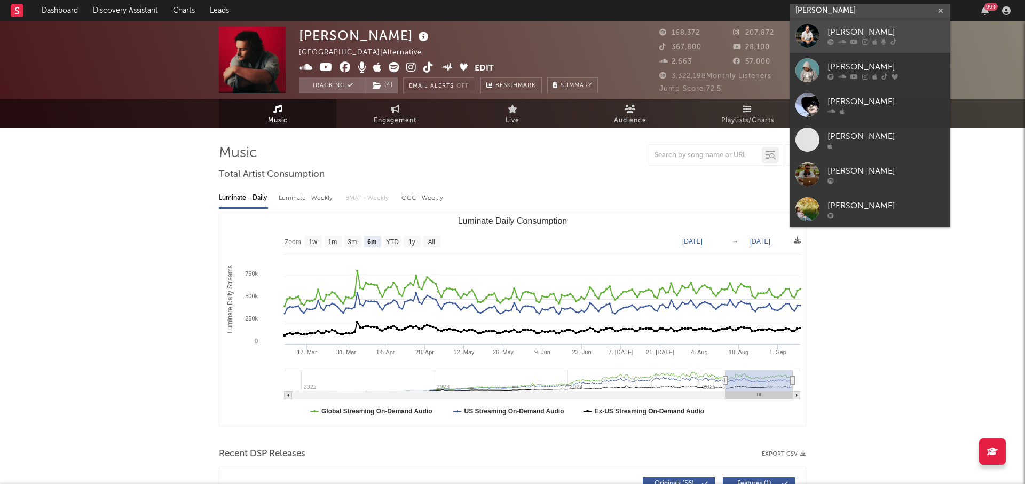
type input "max alan"
click at [820, 36] on link "Max Alan" at bounding box center [870, 35] width 160 height 35
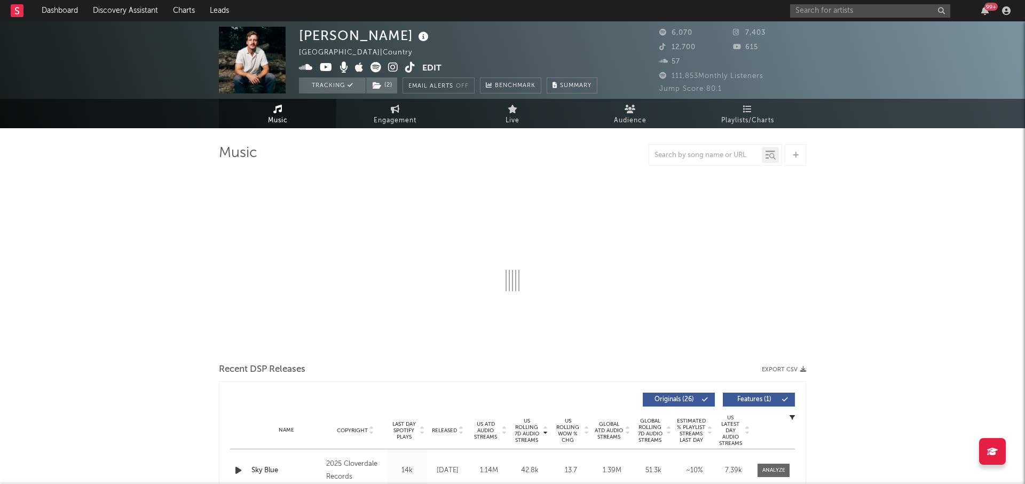
select select "6m"
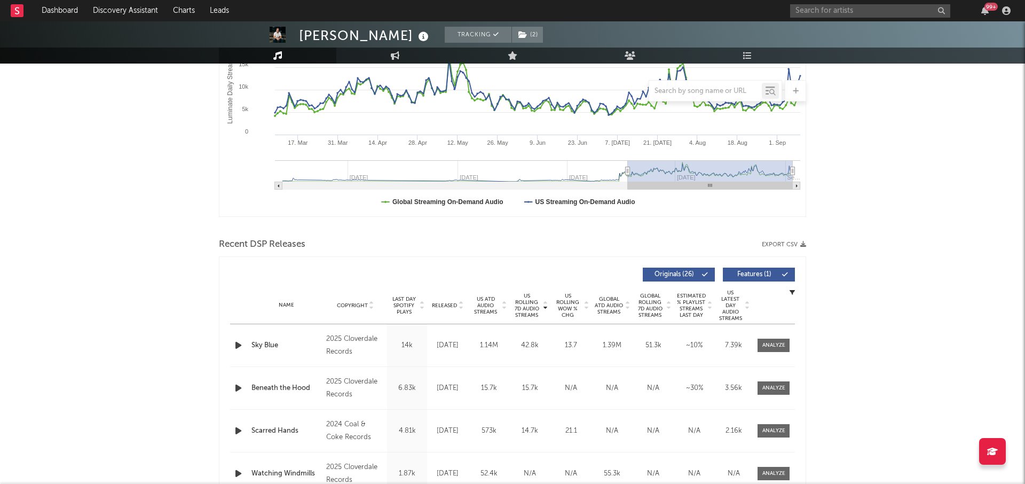
scroll to position [230, 0]
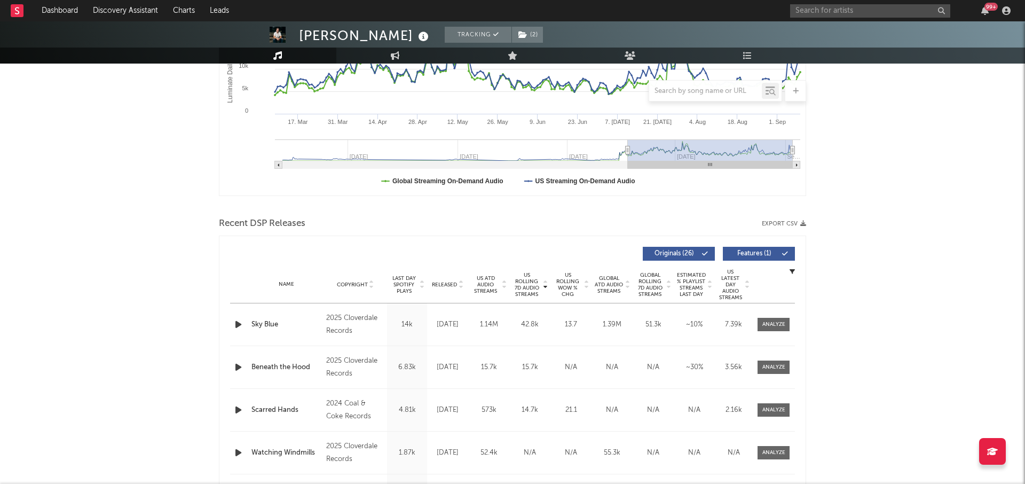
click at [445, 283] on span "Released" at bounding box center [444, 284] width 25 height 6
click at [748, 328] on div "3.56k" at bounding box center [733, 324] width 32 height 11
click at [767, 325] on div at bounding box center [773, 324] width 23 height 8
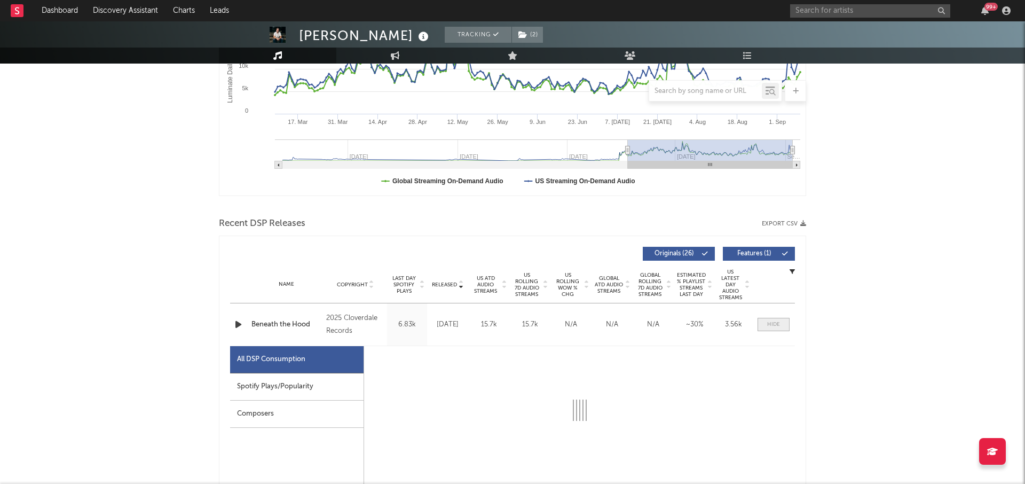
select select "1w"
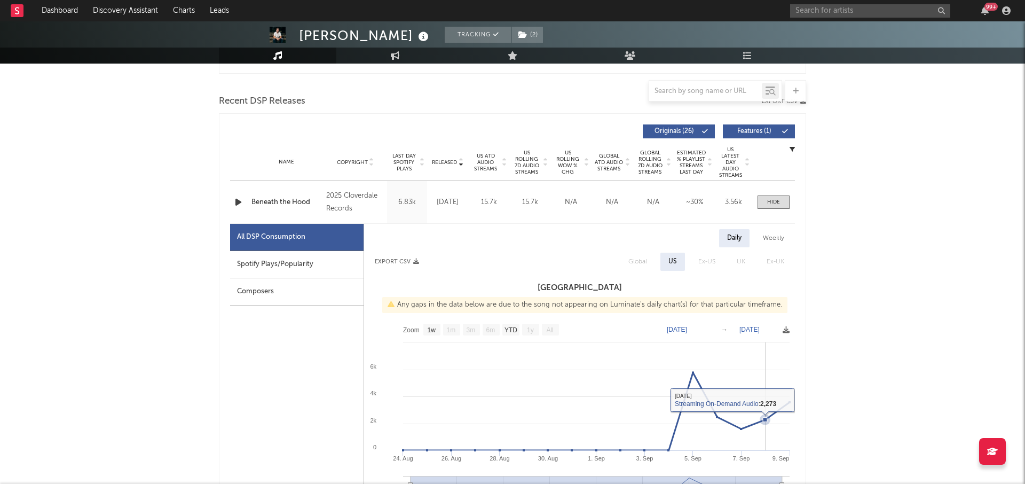
scroll to position [351, 0]
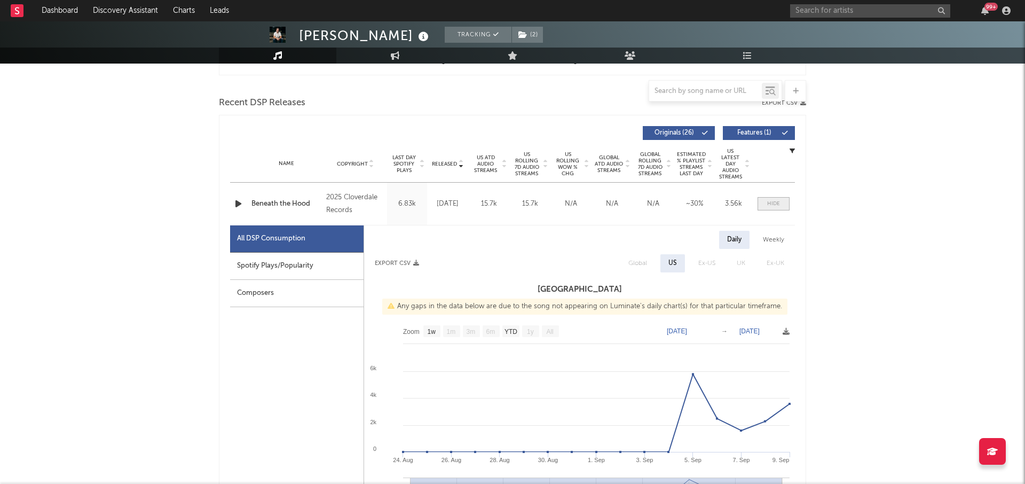
click at [772, 209] on span at bounding box center [774, 203] width 32 height 13
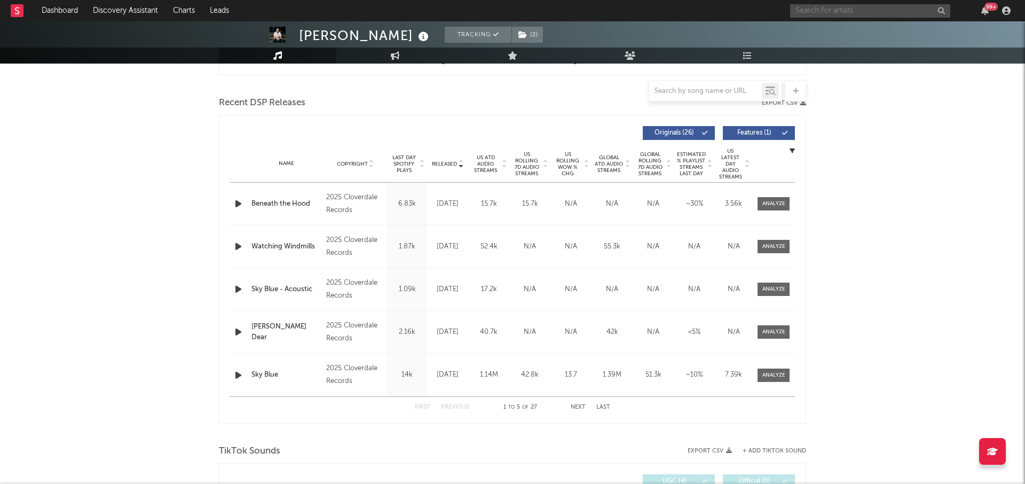
click at [879, 12] on input "text" at bounding box center [870, 10] width 160 height 13
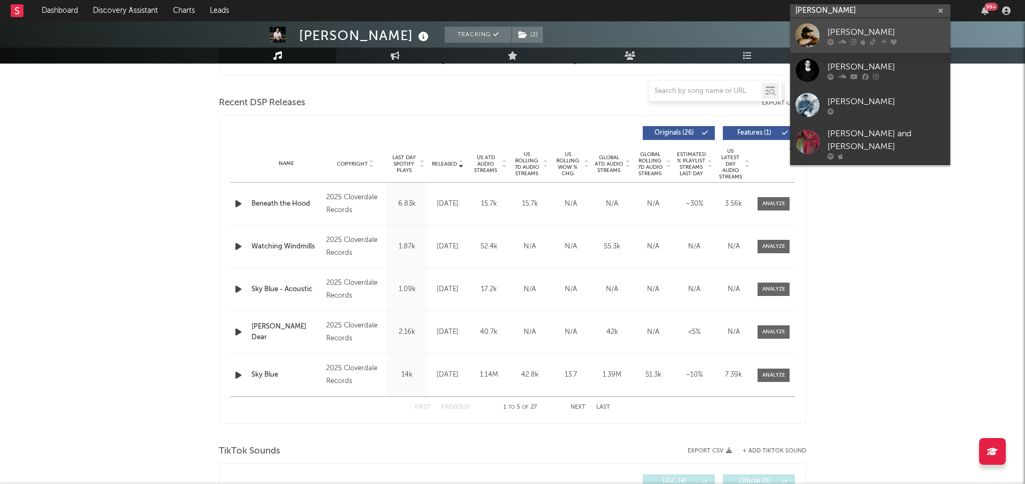
type input "brendan wal"
click at [893, 33] on div "Brendan Walter" at bounding box center [885, 32] width 117 height 13
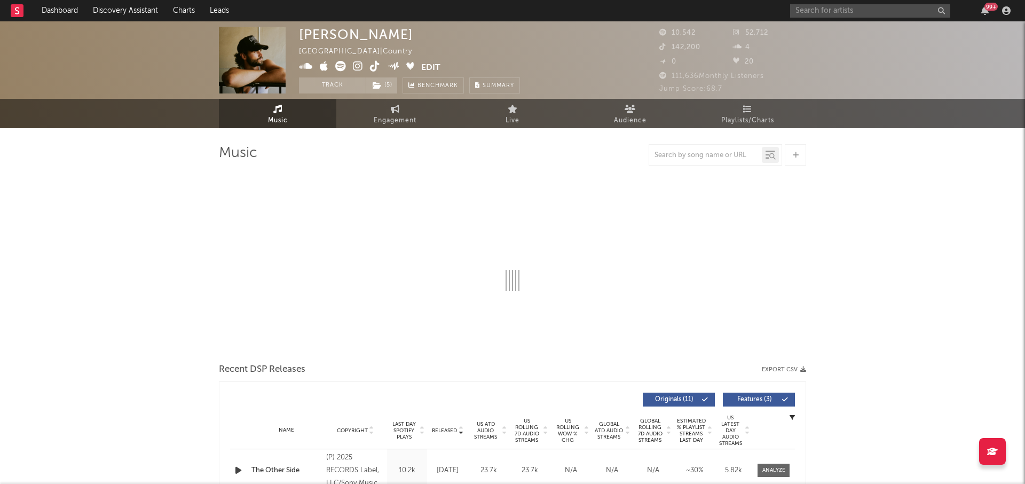
select select "6m"
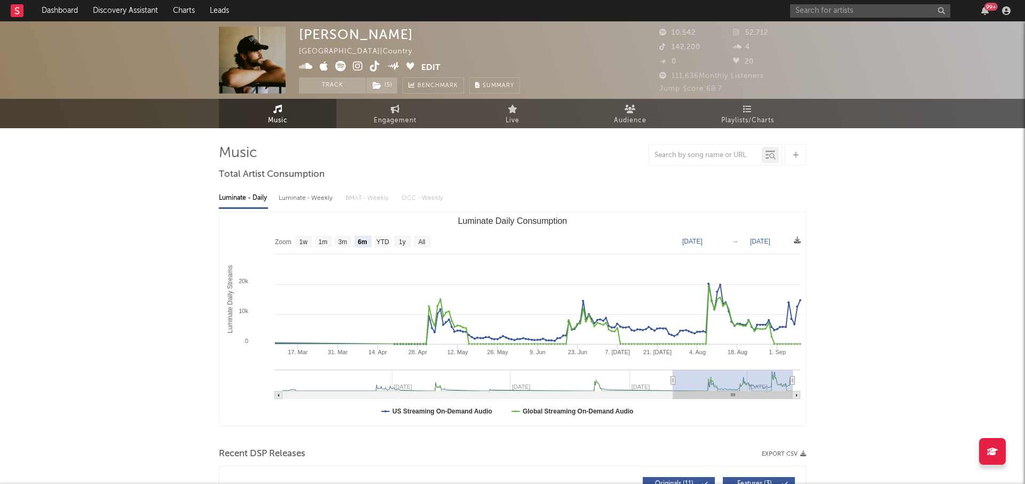
click at [642, 293] on rect "Luminate Daily Consumption" at bounding box center [512, 319] width 586 height 214
click at [887, 0] on div "99 +" at bounding box center [902, 10] width 224 height 21
click at [886, 18] on div "99 +" at bounding box center [902, 10] width 224 height 21
click at [879, 13] on input "text" at bounding box center [870, 10] width 160 height 13
